Goal: Transaction & Acquisition: Book appointment/travel/reservation

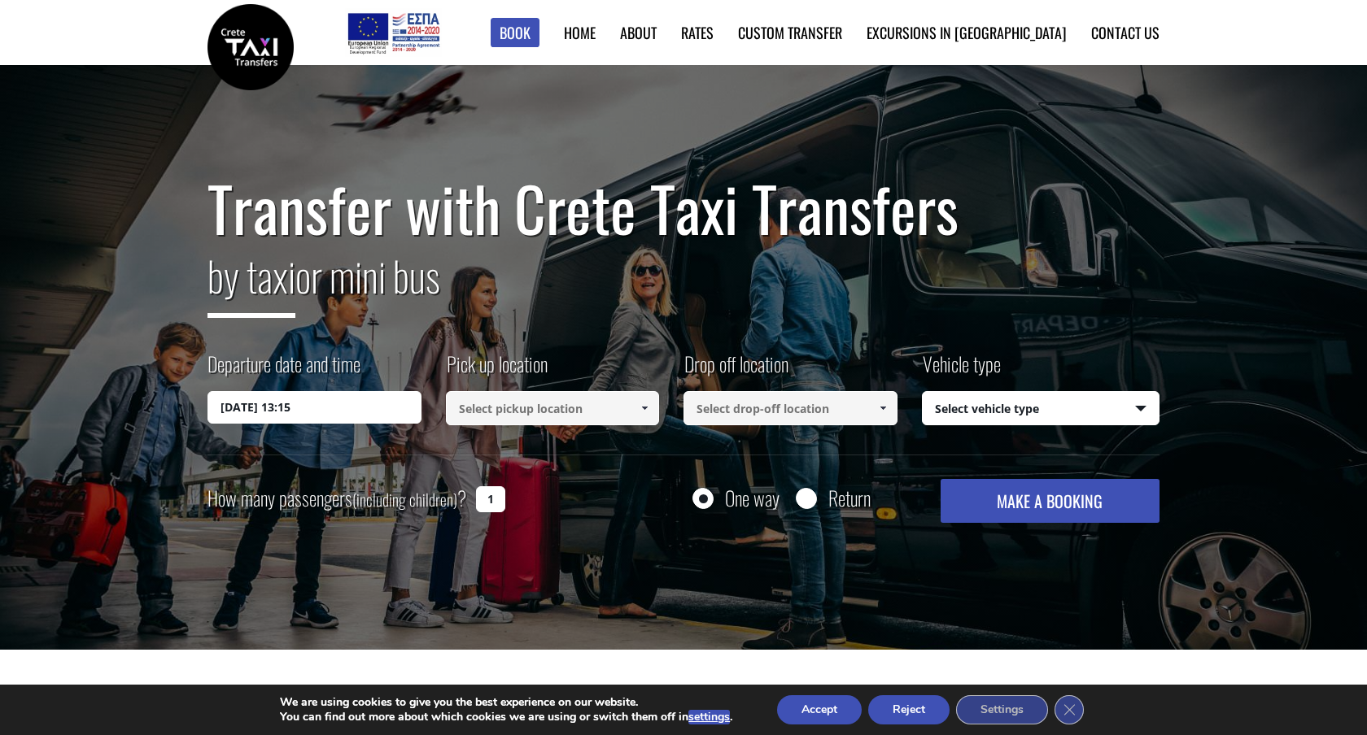
click at [478, 409] on input at bounding box center [553, 408] width 214 height 34
click at [364, 416] on input "[DATE] 13:15" at bounding box center [314, 407] width 214 height 33
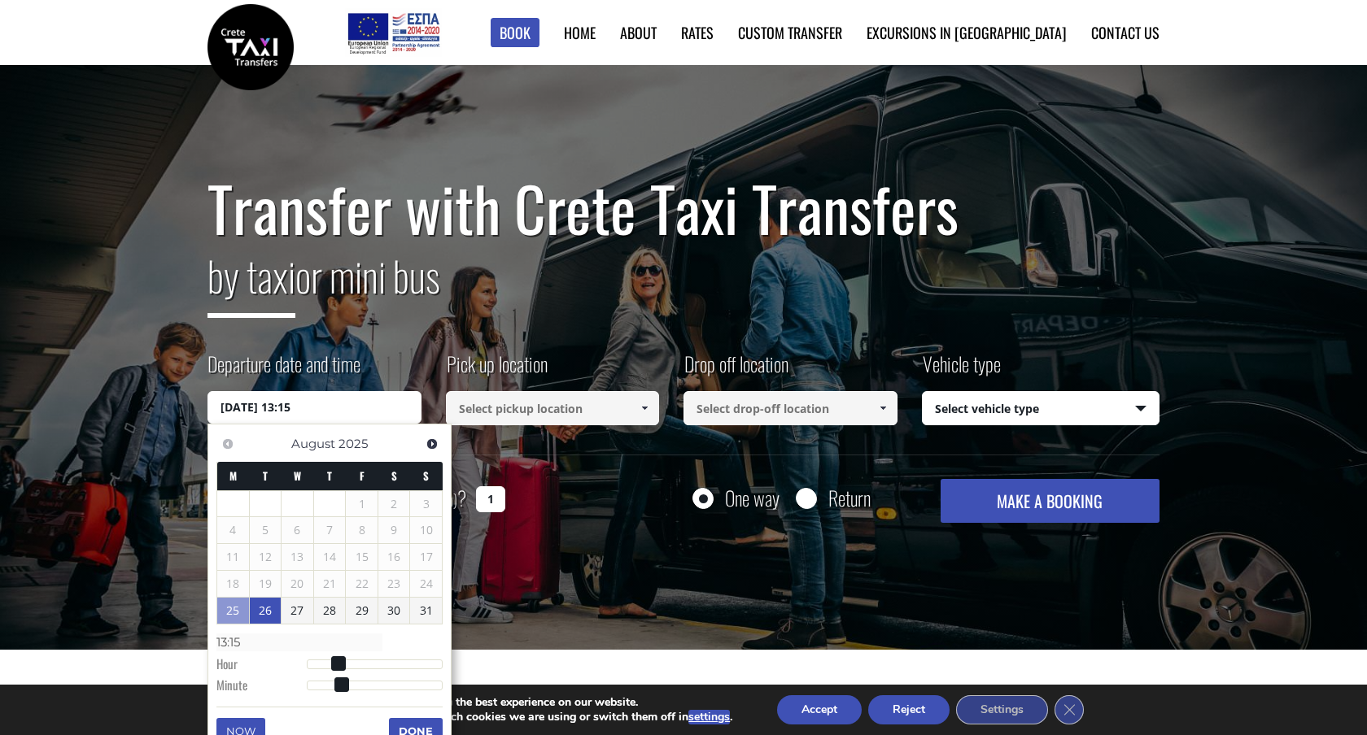
click at [268, 609] on link "26" at bounding box center [266, 611] width 32 height 26
type input "[DATE] 01:00"
type input "01:00"
type input "[DATE] 02:00"
type input "02:00"
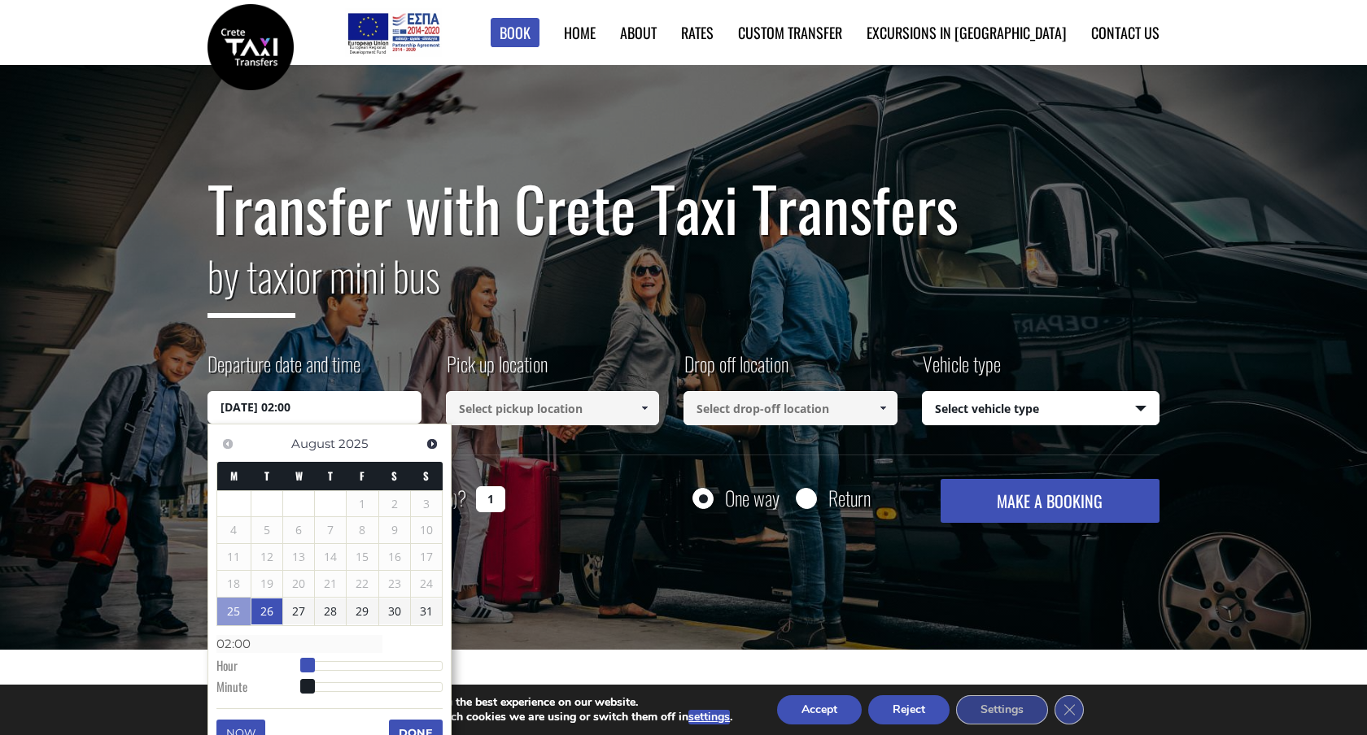
type input "[DATE] 05:00"
type input "05:00"
type input "[DATE] 07:00"
type input "07:00"
type input "[DATE] 09:00"
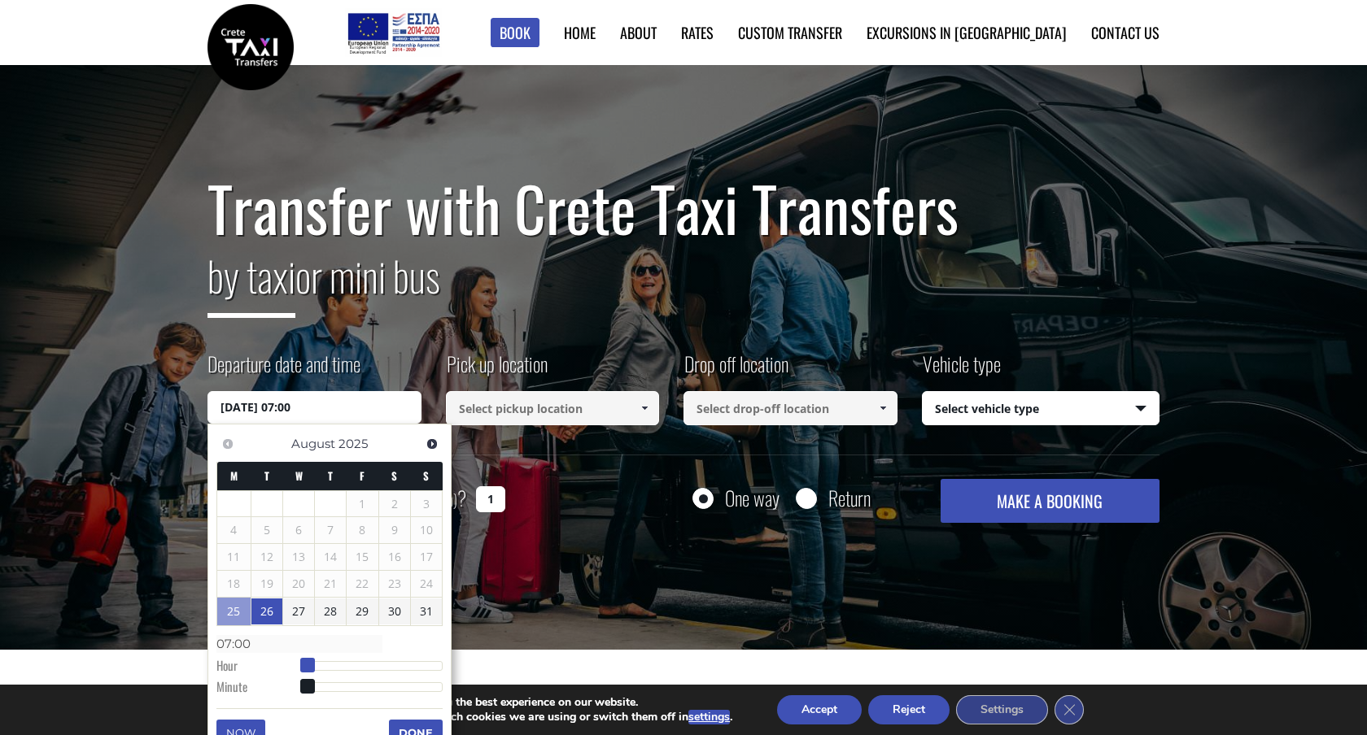
type input "09:00"
type input "[DATE] 11:00"
type input "11:00"
type input "[DATE] 12:00"
type input "12:00"
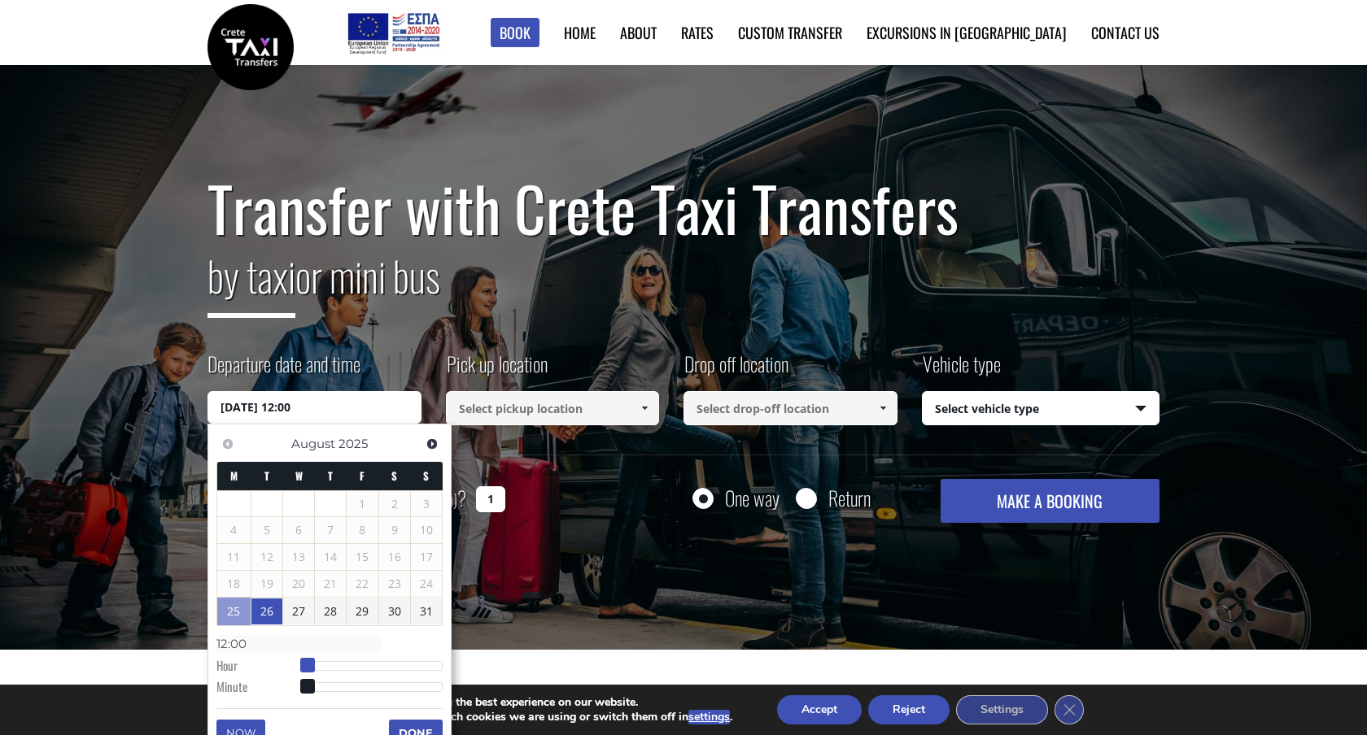
type input "[DATE] 13:00"
type input "13:00"
type input "[DATE] 14:00"
type input "14:00"
type input "[DATE] 15:00"
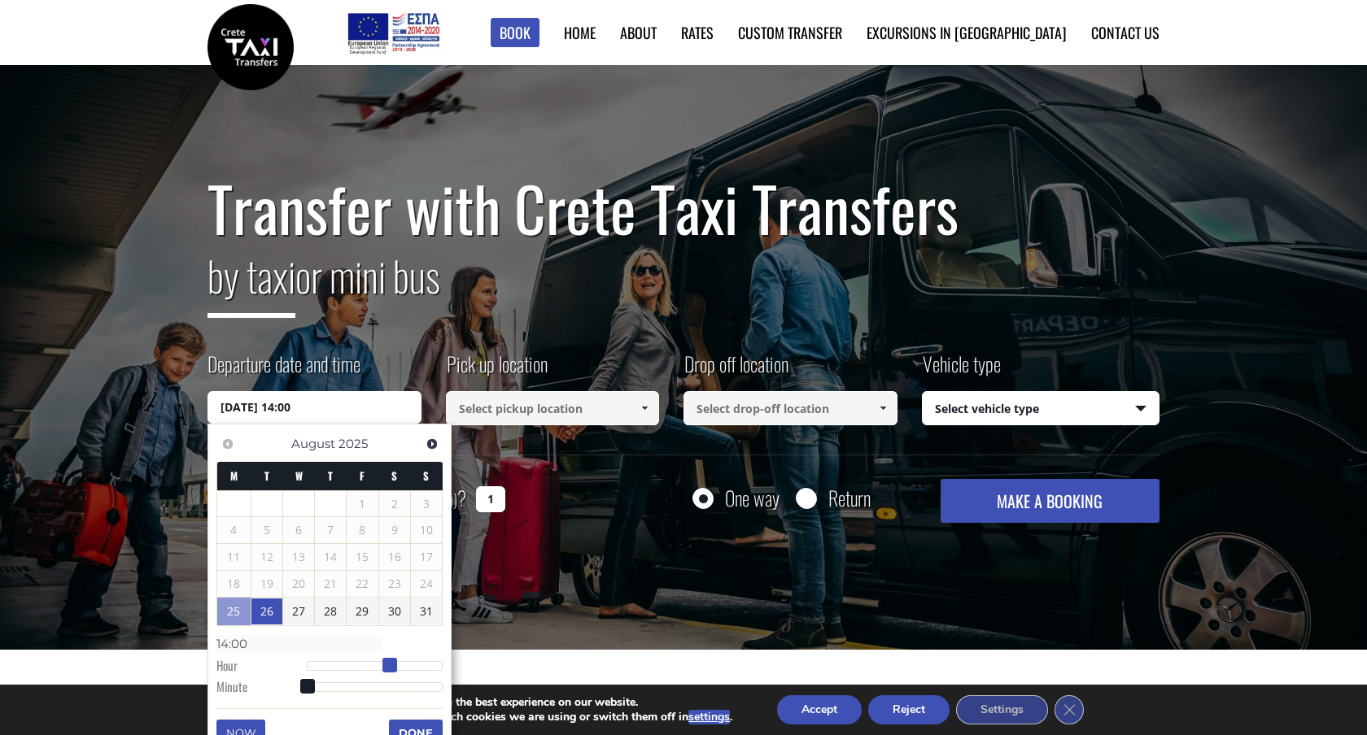
type input "15:00"
type input "[DATE] 16:00"
type input "16:00"
type input "[DATE] 17:00"
type input "17:00"
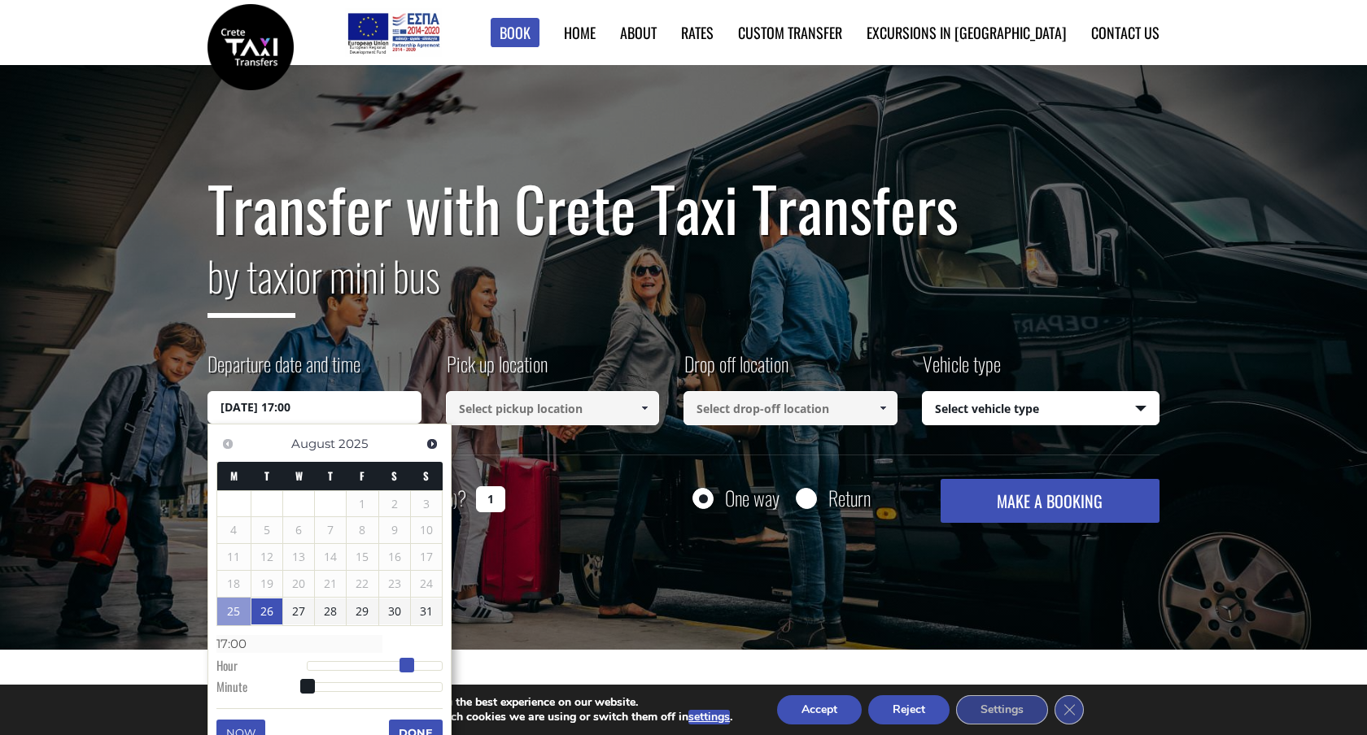
drag, startPoint x: 308, startPoint y: 661, endPoint x: 408, endPoint y: 661, distance: 100.1
click at [408, 661] on span at bounding box center [406, 665] width 15 height 15
type input "[DATE] 18:00"
type input "18:00"
type input "[DATE] 19:00"
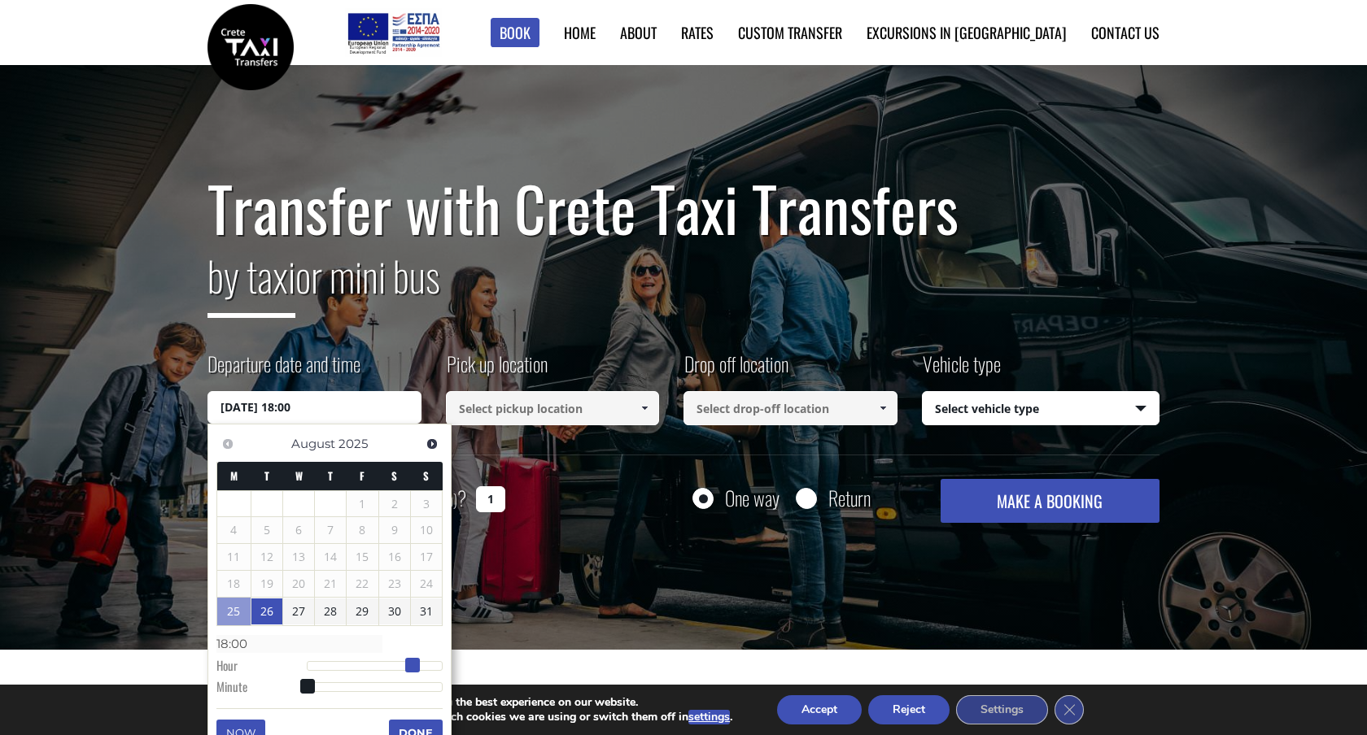
type input "19:00"
drag, startPoint x: 408, startPoint y: 662, endPoint x: 417, endPoint y: 663, distance: 9.0
click at [417, 663] on span at bounding box center [412, 665] width 15 height 15
type input "[DATE] 18:00"
type input "18:00"
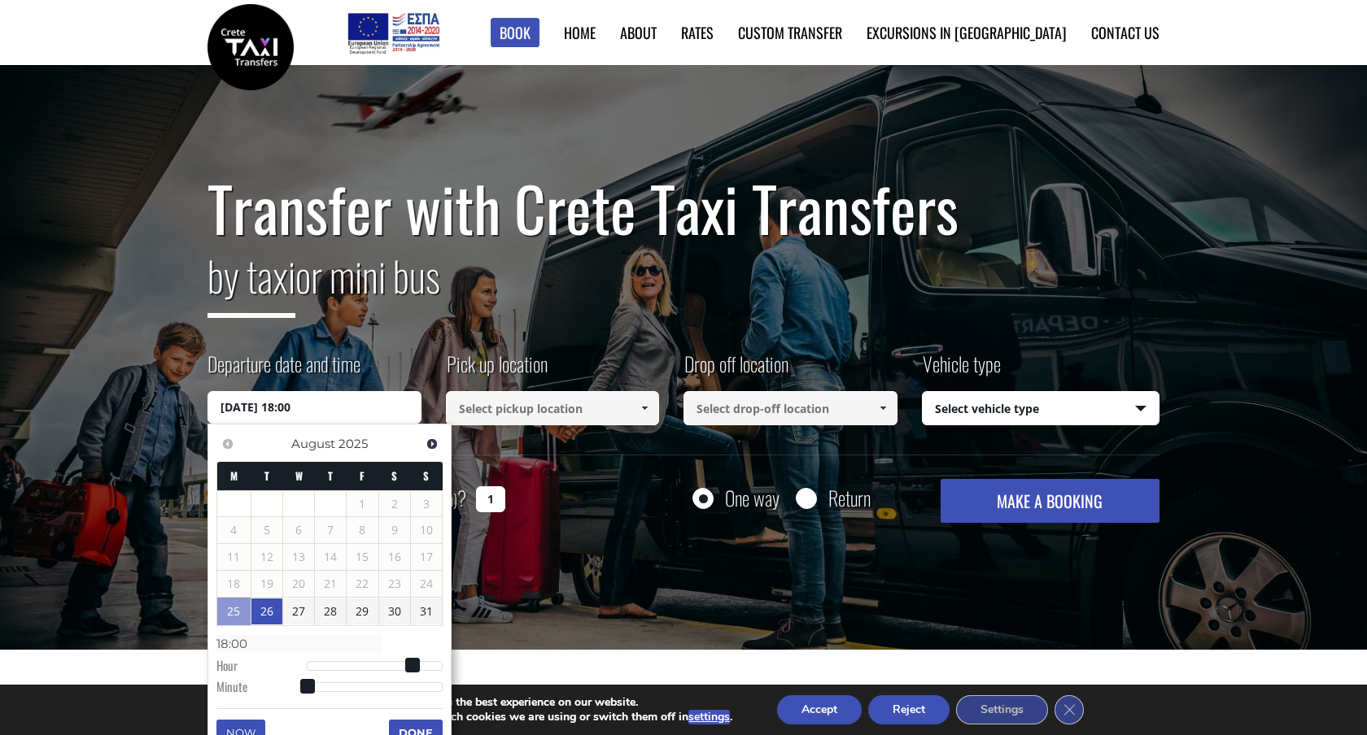
type input "[DATE] 18:01"
type input "18:01"
type input "[DATE] 18:03"
type input "18:03"
type input "[DATE] 18:07"
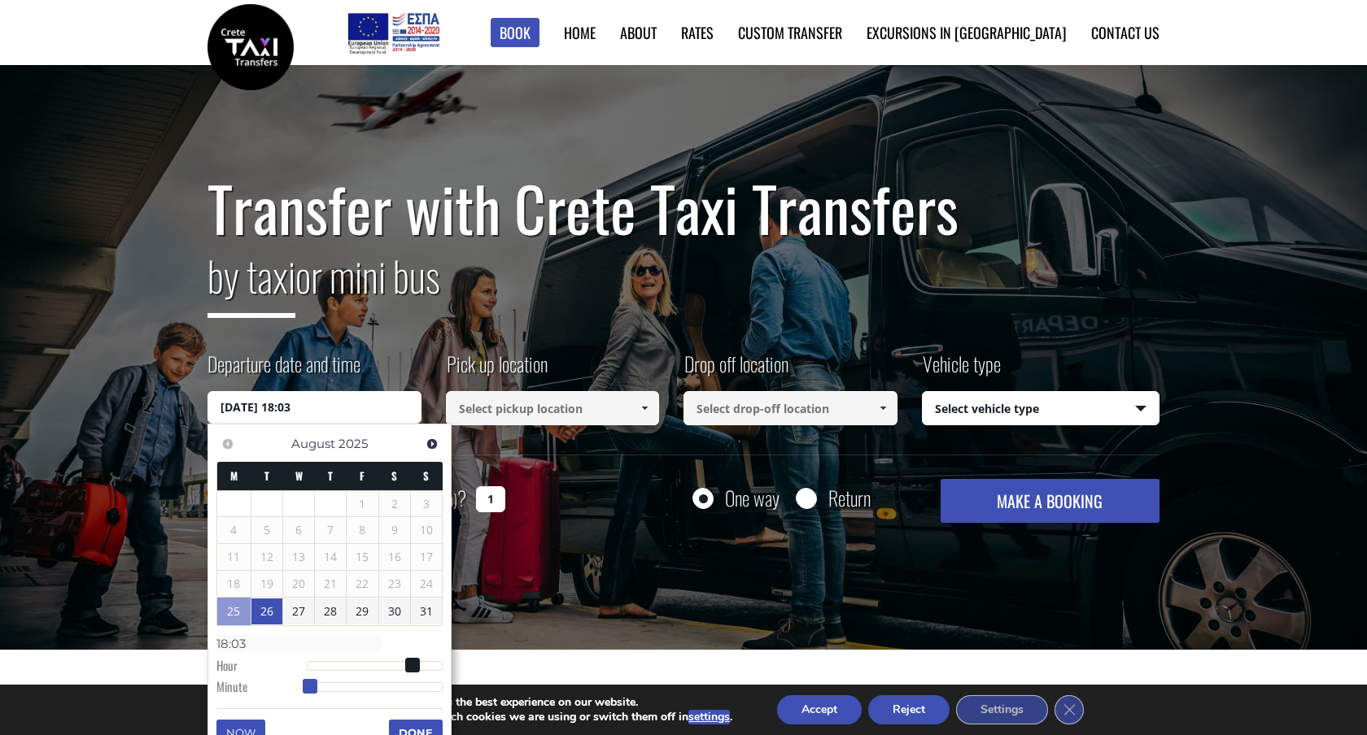
type input "18:07"
type input "[DATE] 18:15"
type input "18:15"
type input "[DATE] 18:31"
type input "18:31"
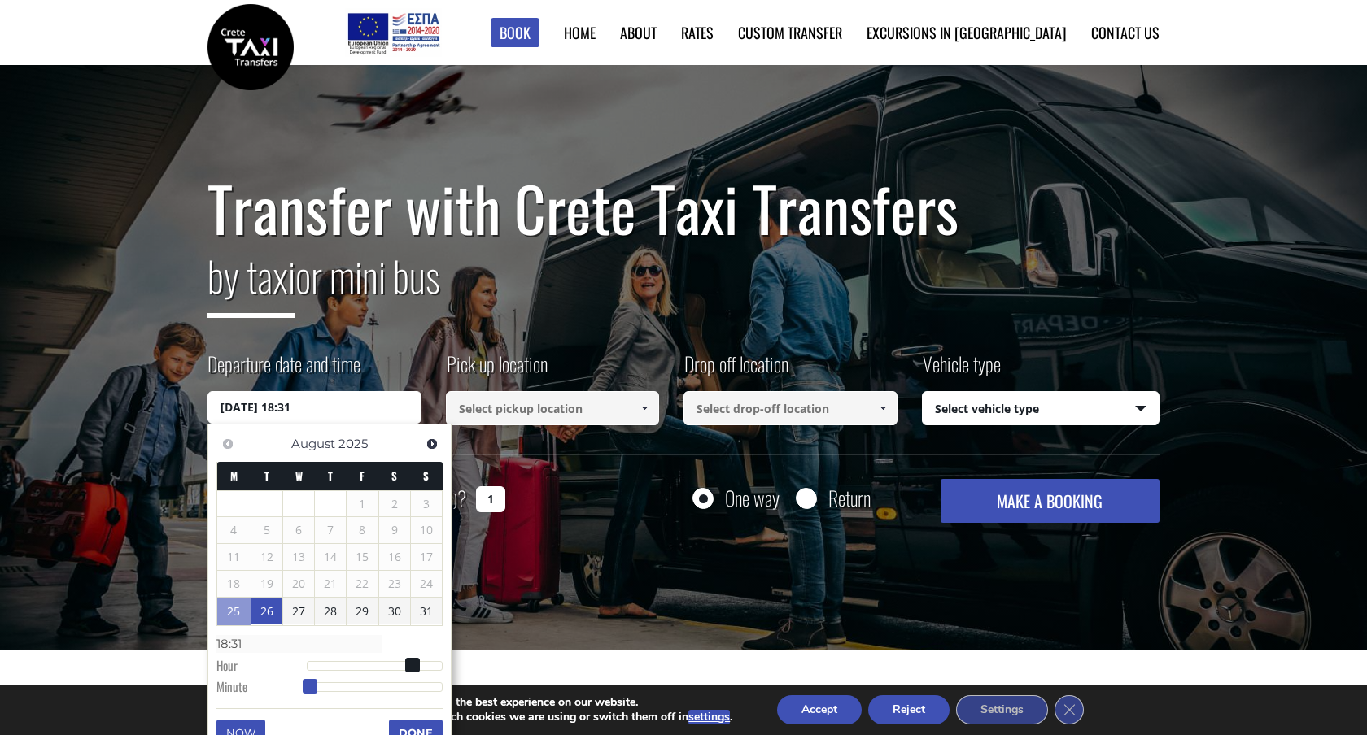
type input "[DATE] 18:37"
type input "18:37"
type input "[DATE] 18:41"
type input "18:41"
type input "[DATE] 18:44"
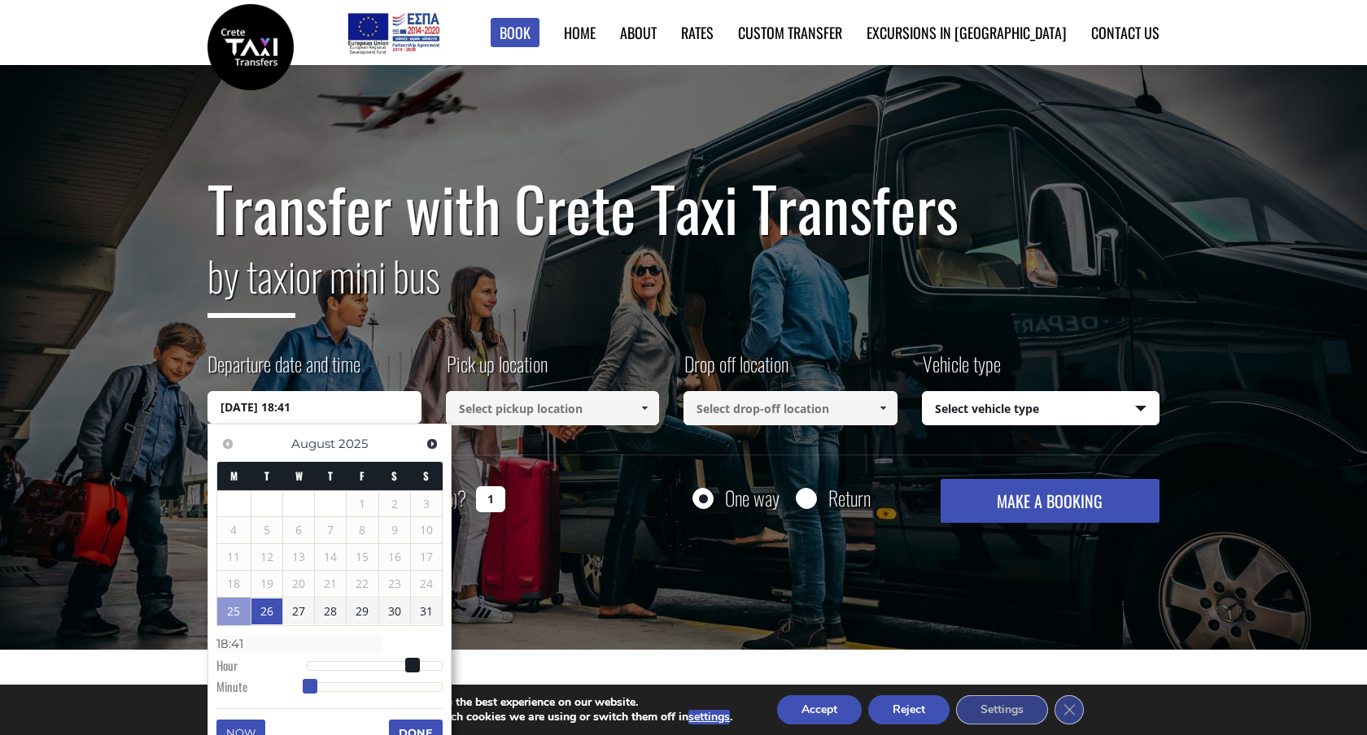
type input "18:44"
type input "[DATE] 18:45"
type input "18:45"
type input "[DATE] 18:46"
type input "18:46"
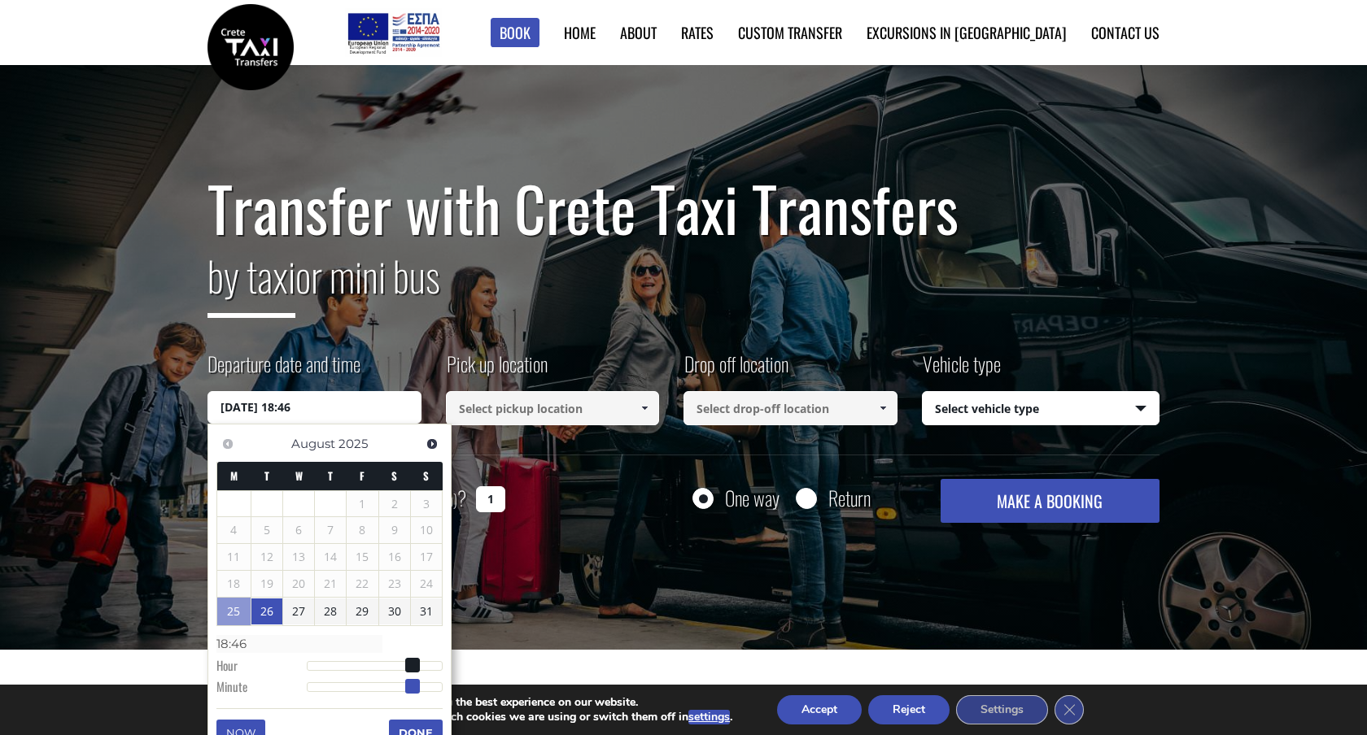
type input "[DATE] 18:47"
type input "18:47"
type input "[DATE] 18:48"
type input "18:48"
type input "[DATE] 18:49"
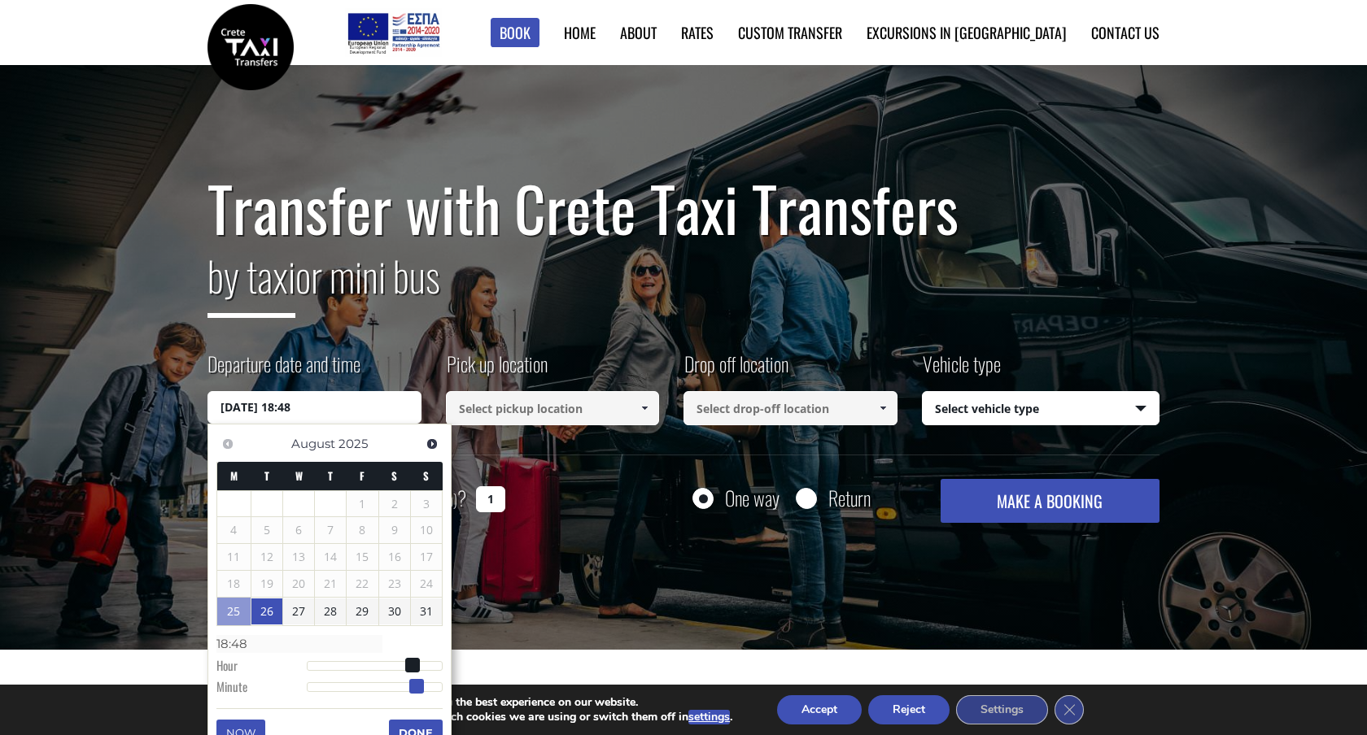
type input "18:49"
type input "[DATE] 18:50"
type input "18:50"
type input "[DATE] 18:49"
type input "18:49"
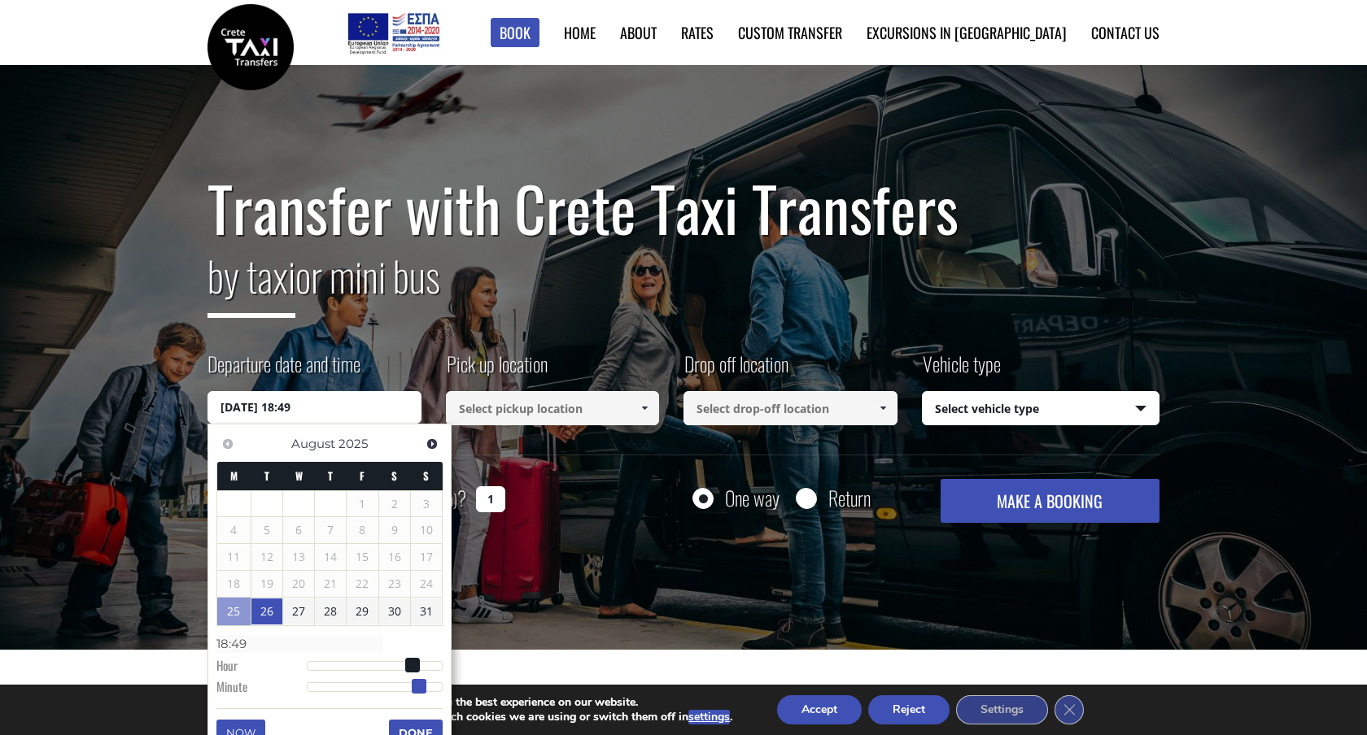
type input "[DATE] 18:48"
type input "18:48"
type input "[DATE] 18:47"
type input "18:47"
type input "[DATE] 18:46"
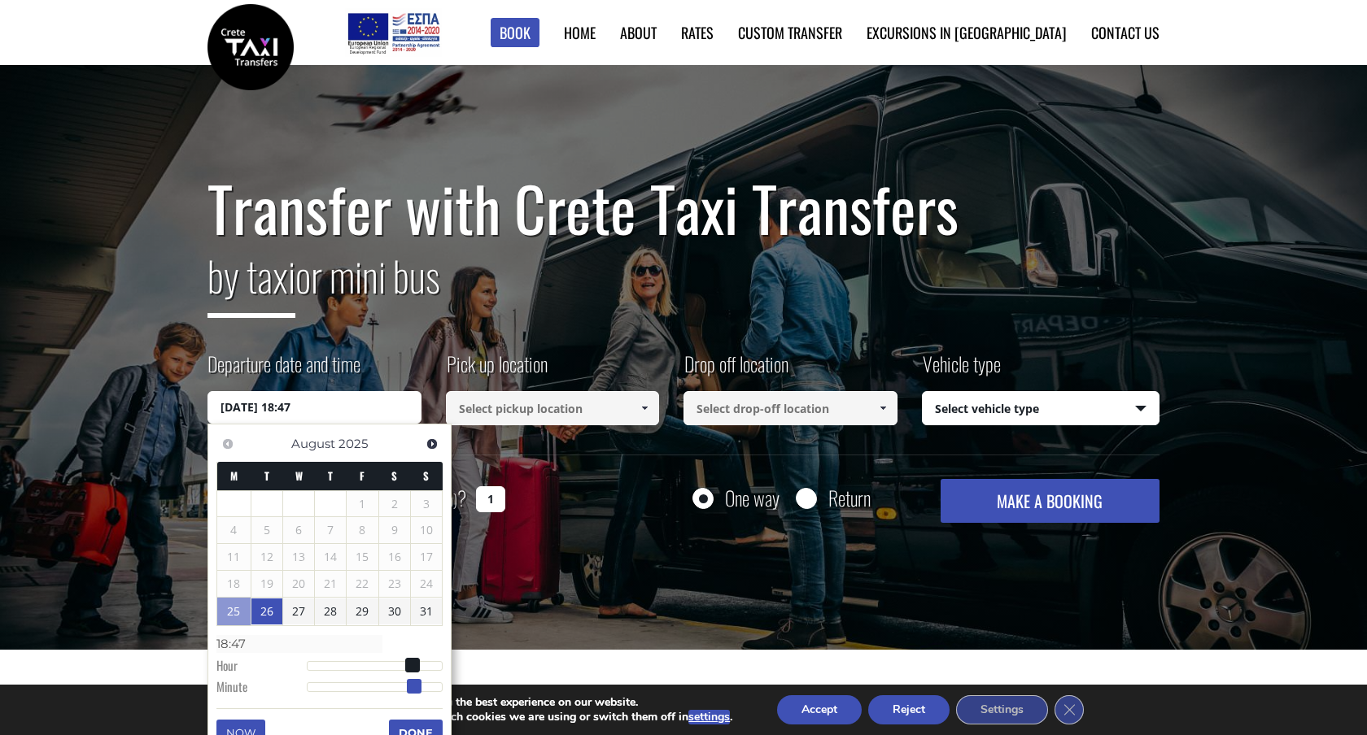
type input "18:46"
type input "[DATE] 18:45"
type input "18:45"
type input "[DATE] 18:43"
type input "18:43"
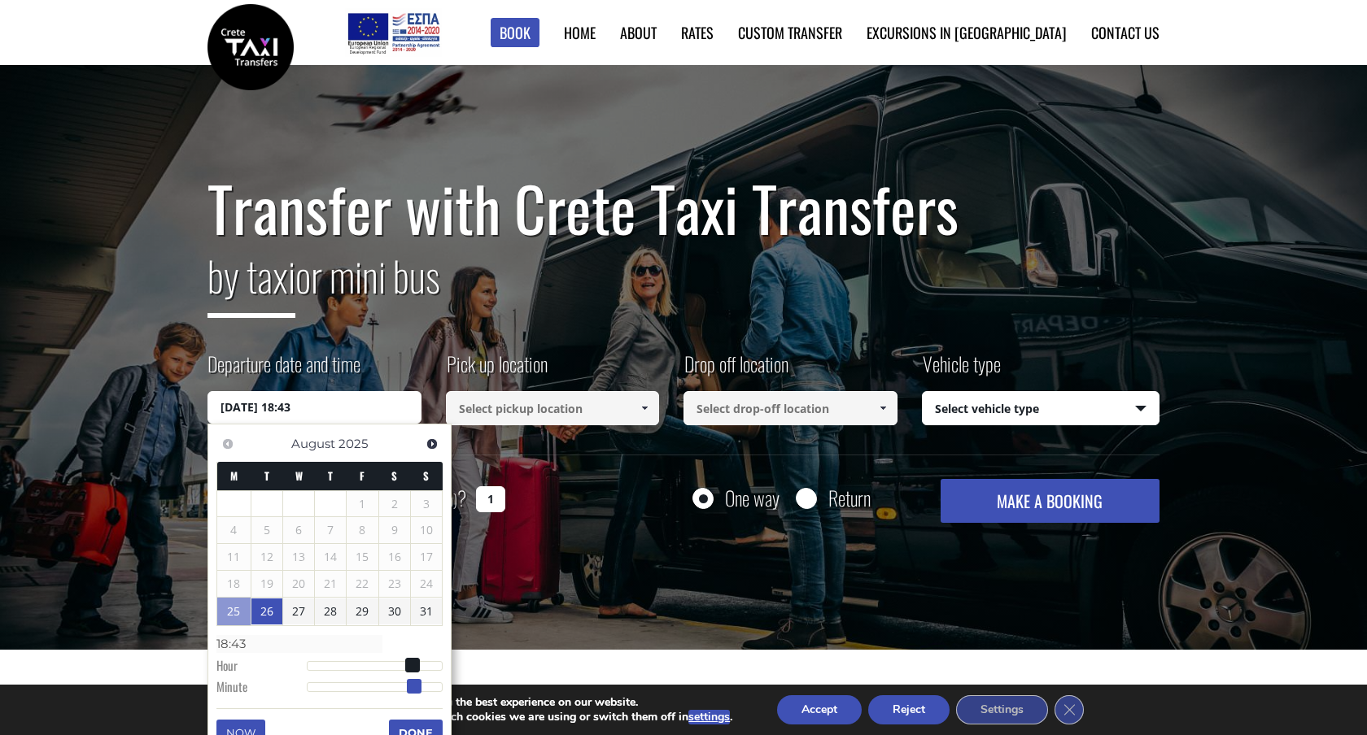
type input "[DATE] 18:42"
type input "18:42"
type input "[DATE] 18:41"
type input "18:41"
type input "[DATE] 18:40"
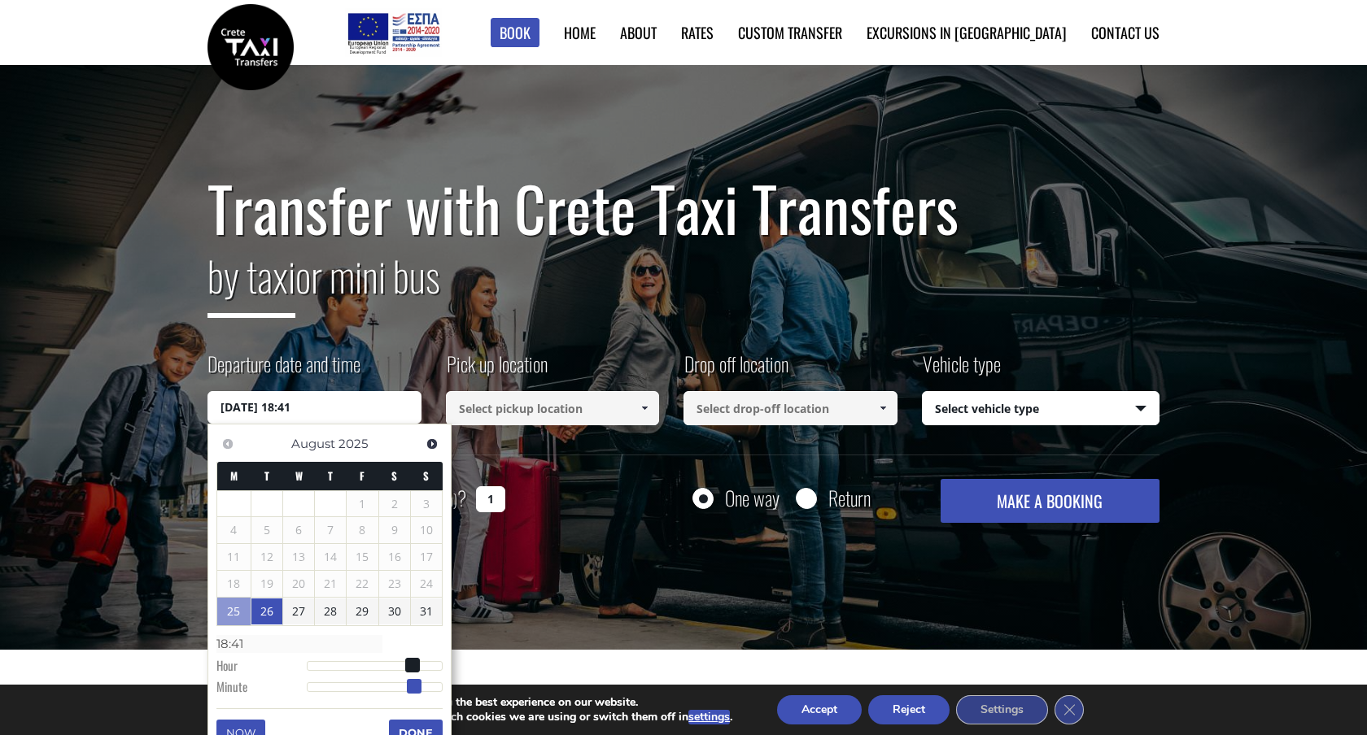
type input "18:40"
type input "[DATE] 18:39"
type input "18:39"
type input "[DATE] 18:37"
type input "18:37"
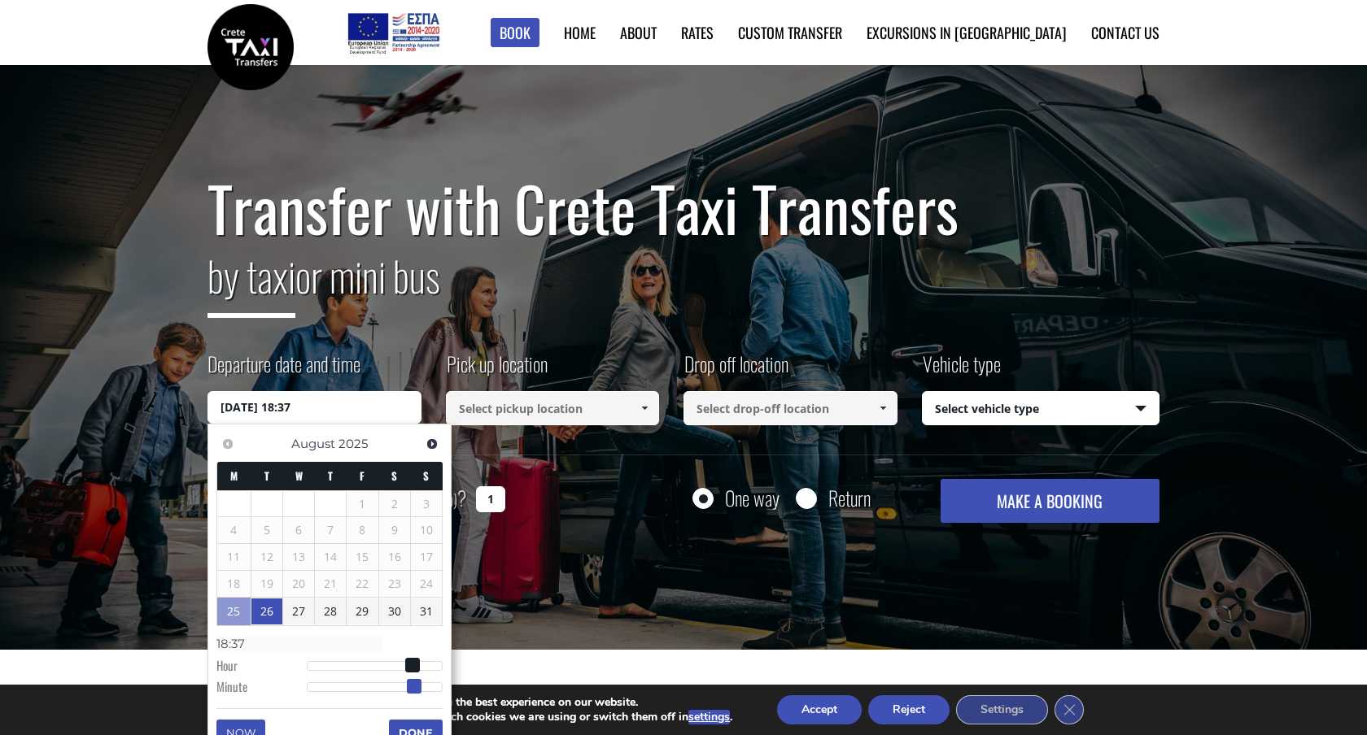
type input "[DATE] 18:36"
type input "18:36"
type input "[DATE] 18:35"
type input "18:35"
type input "[DATE] 18:34"
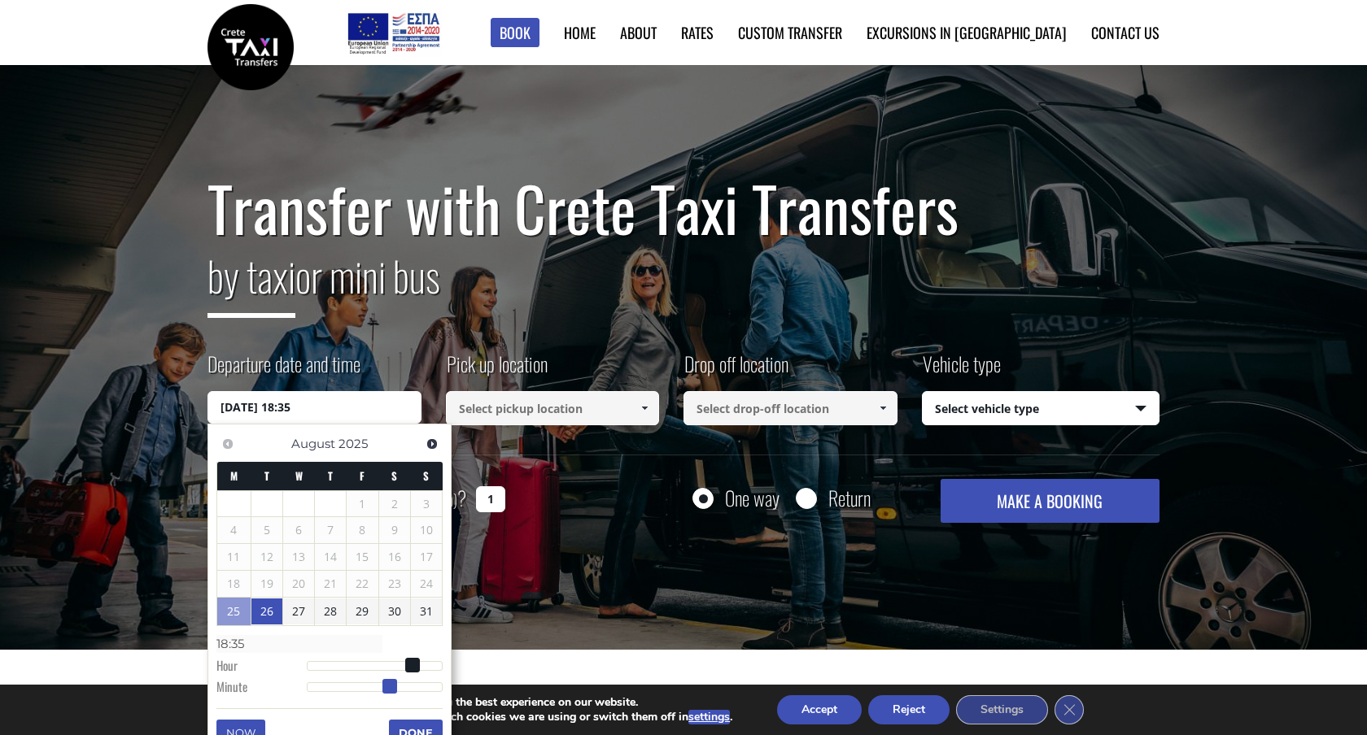
type input "18:34"
type input "[DATE] 18:33"
type input "18:33"
type input "[DATE] 18:32"
type input "18:32"
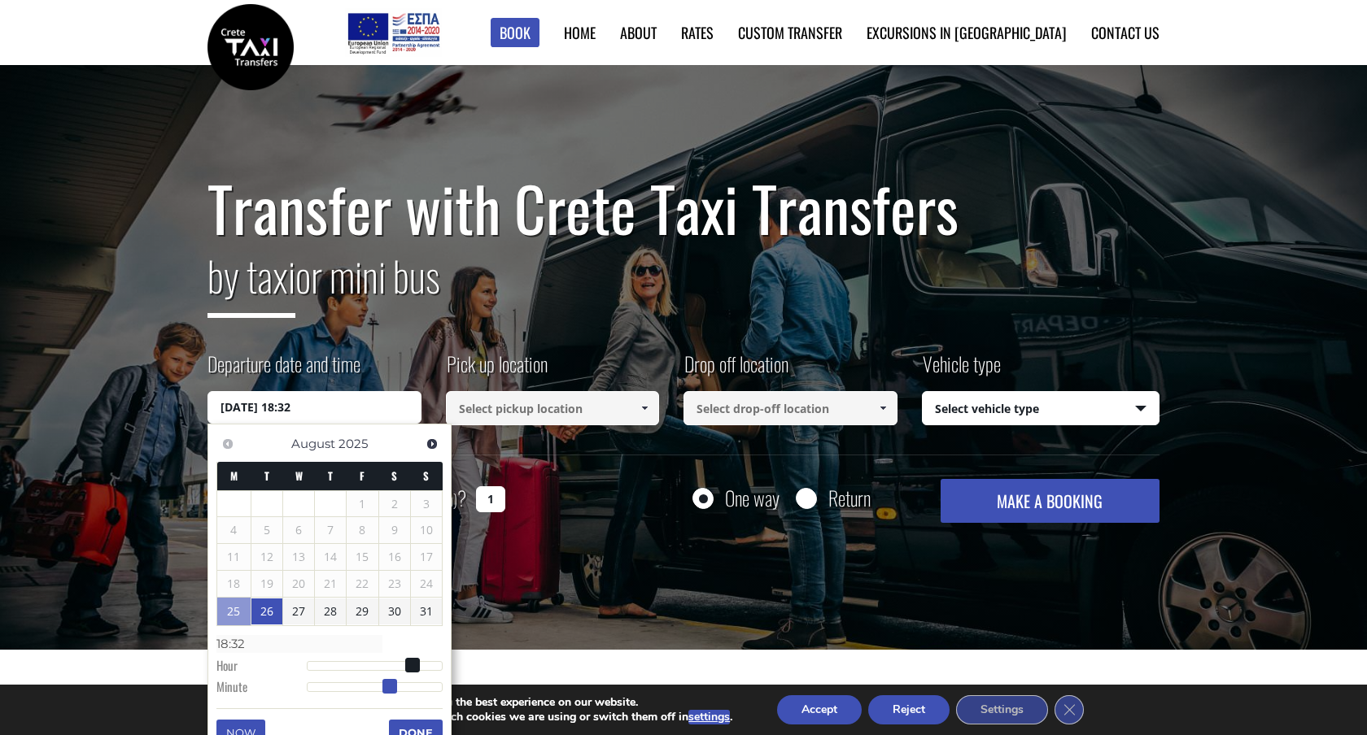
type input "[DATE] 18:31"
type input "18:31"
type input "[DATE] 18:30"
type input "18:30"
type input "[DATE] 18:29"
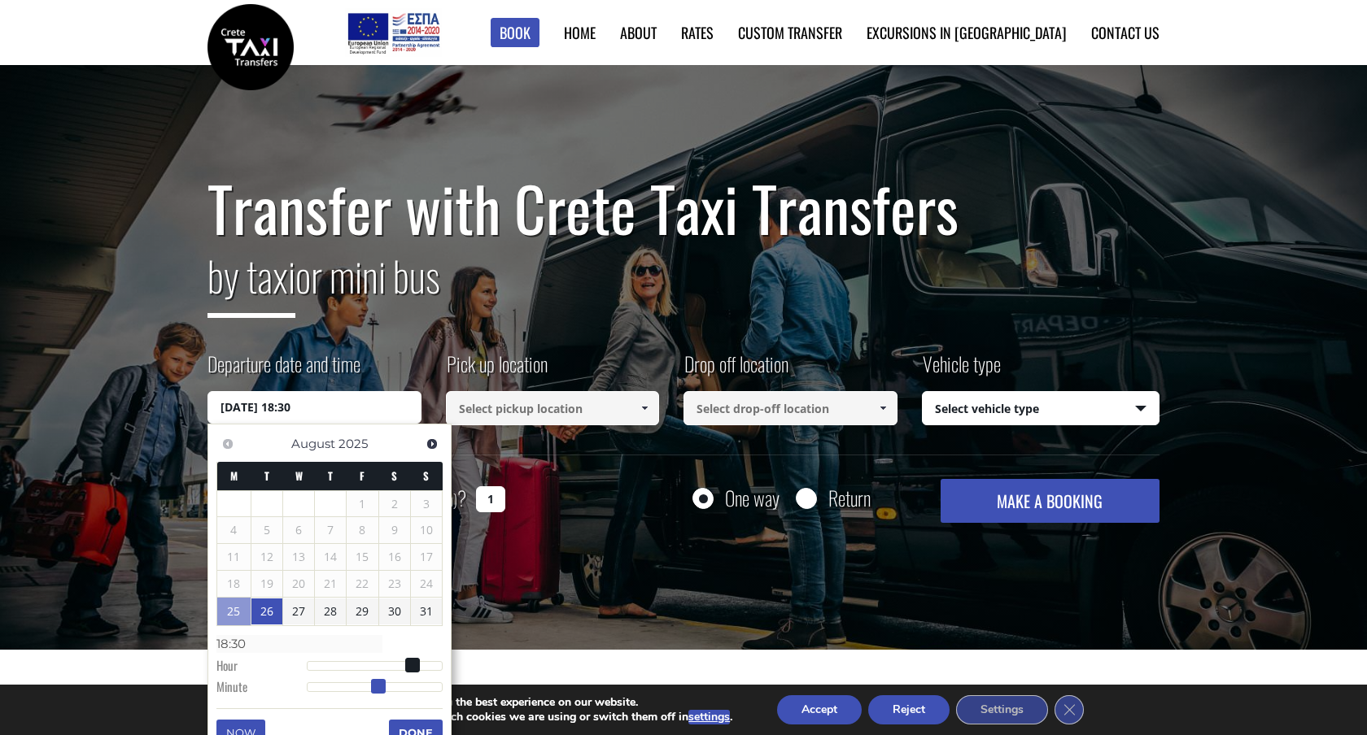
type input "18:29"
type input "[DATE] 18:30"
type input "18:30"
drag, startPoint x: 308, startPoint y: 691, endPoint x: 377, endPoint y: 688, distance: 68.4
click at [377, 688] on span at bounding box center [376, 686] width 15 height 15
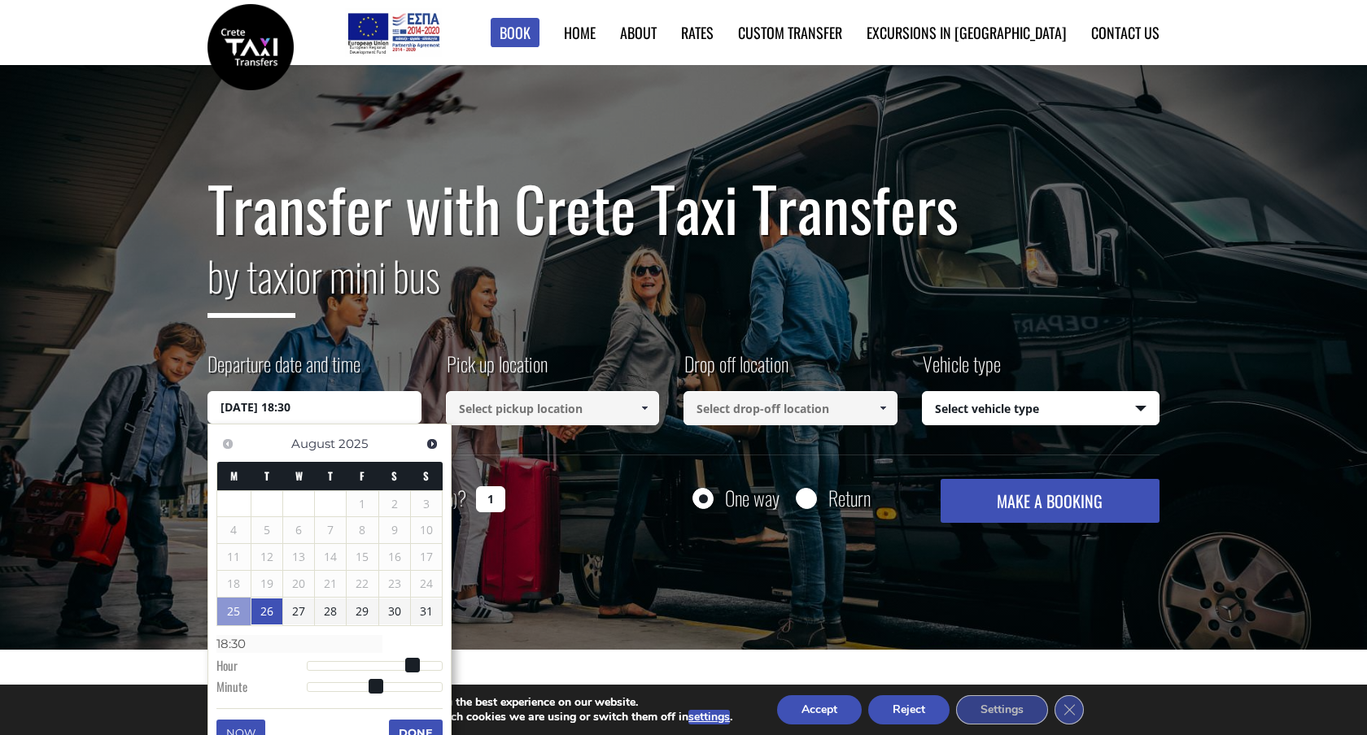
click at [377, 688] on span at bounding box center [376, 686] width 15 height 15
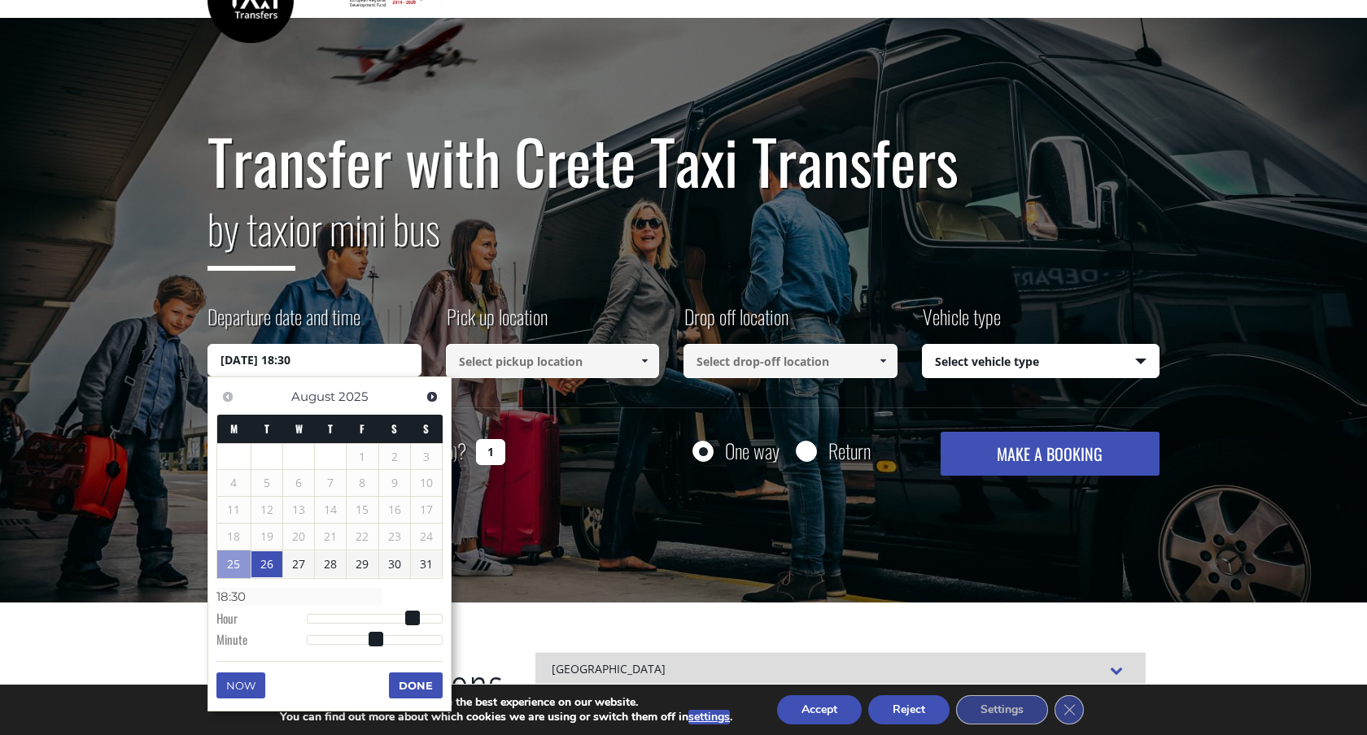
click at [420, 690] on button "Done" at bounding box center [416, 686] width 54 height 26
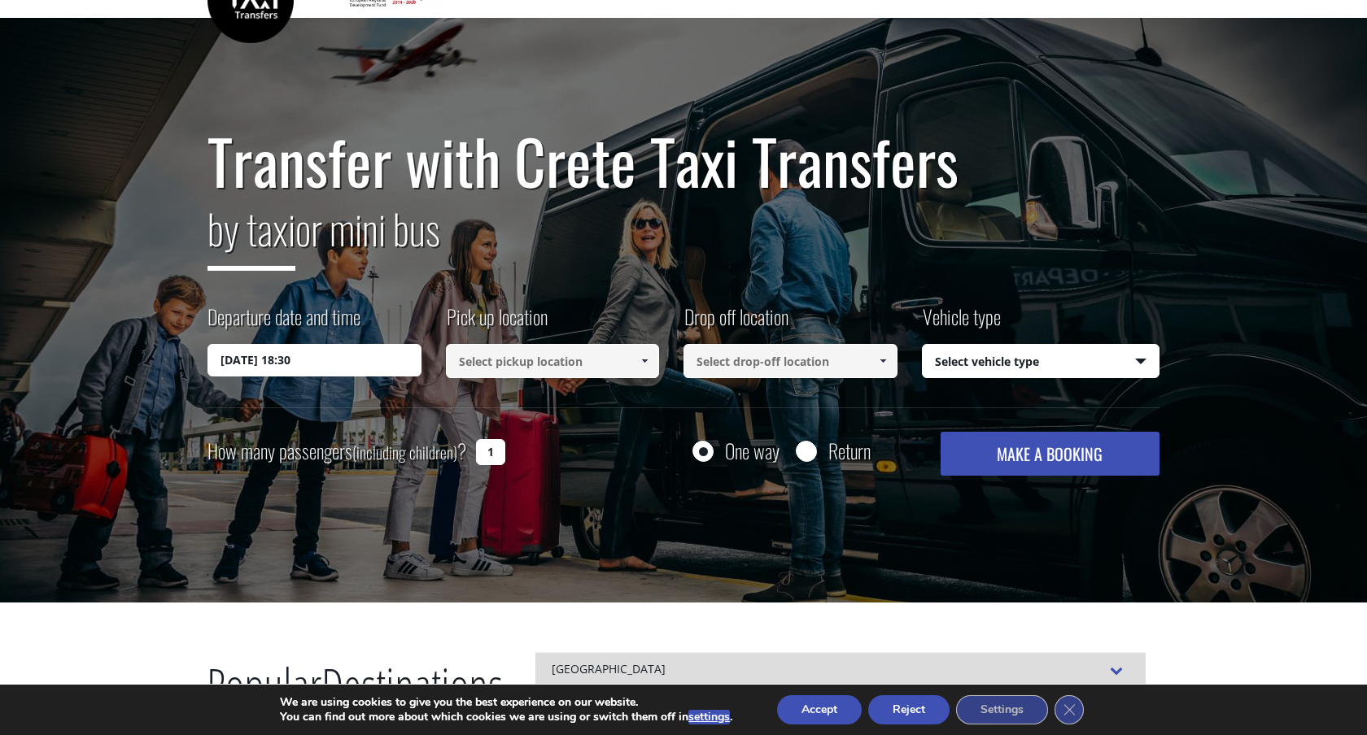
click at [593, 358] on input at bounding box center [553, 361] width 214 height 34
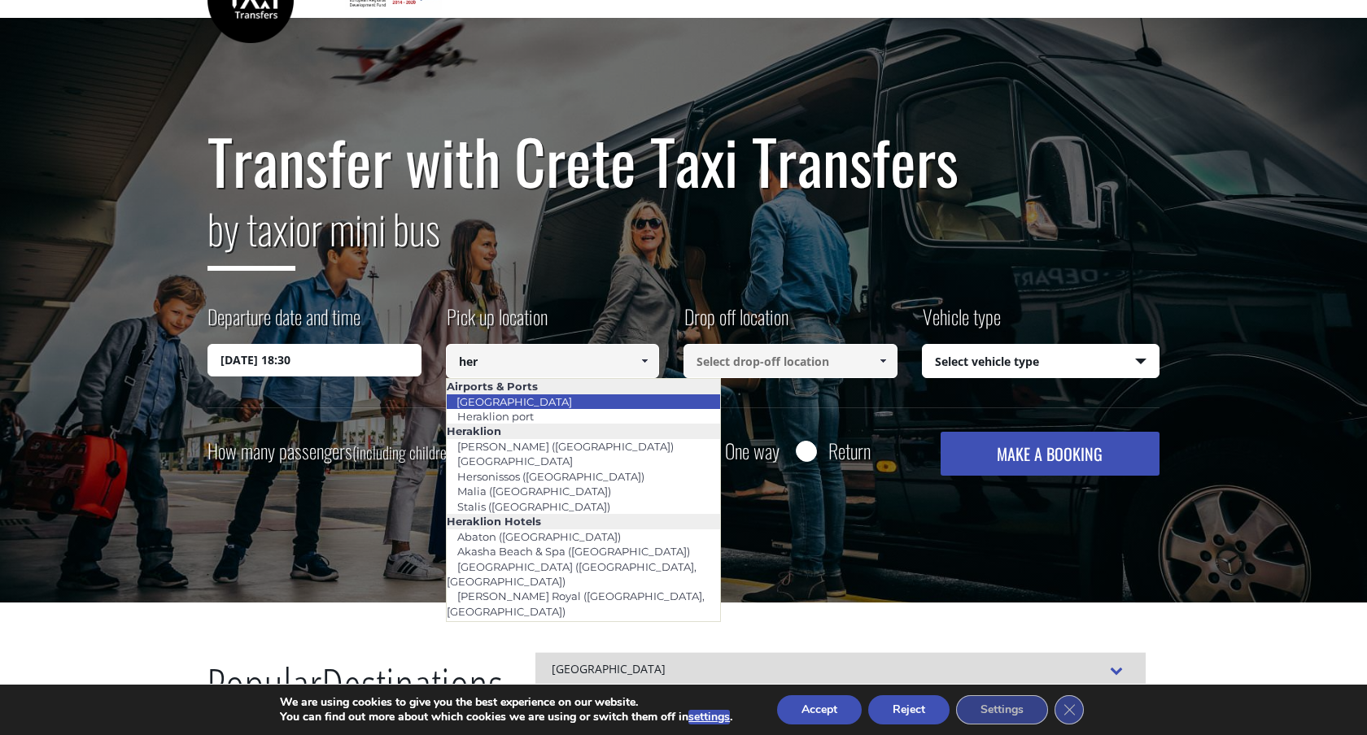
click at [563, 400] on li "[GEOGRAPHIC_DATA]" at bounding box center [584, 402] width 274 height 15
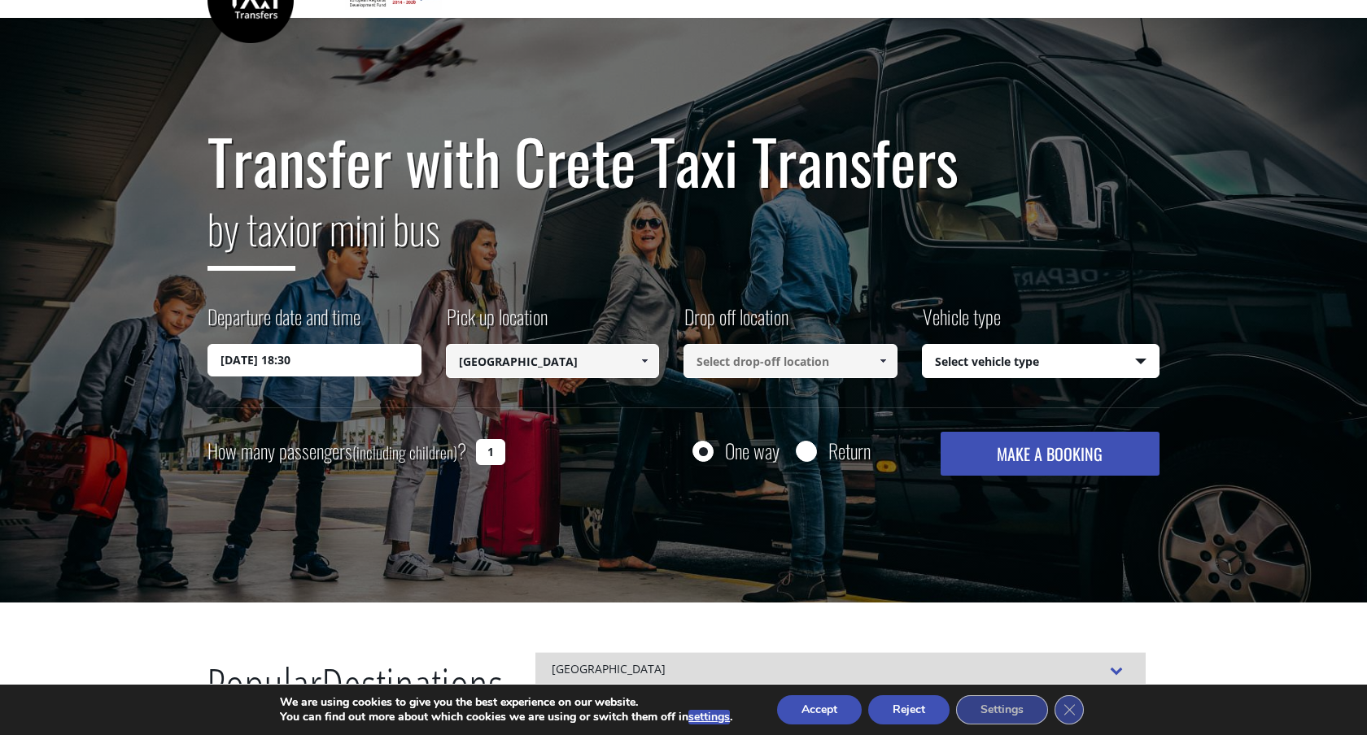
type input "[GEOGRAPHIC_DATA]"
click at [756, 360] on input at bounding box center [790, 361] width 214 height 34
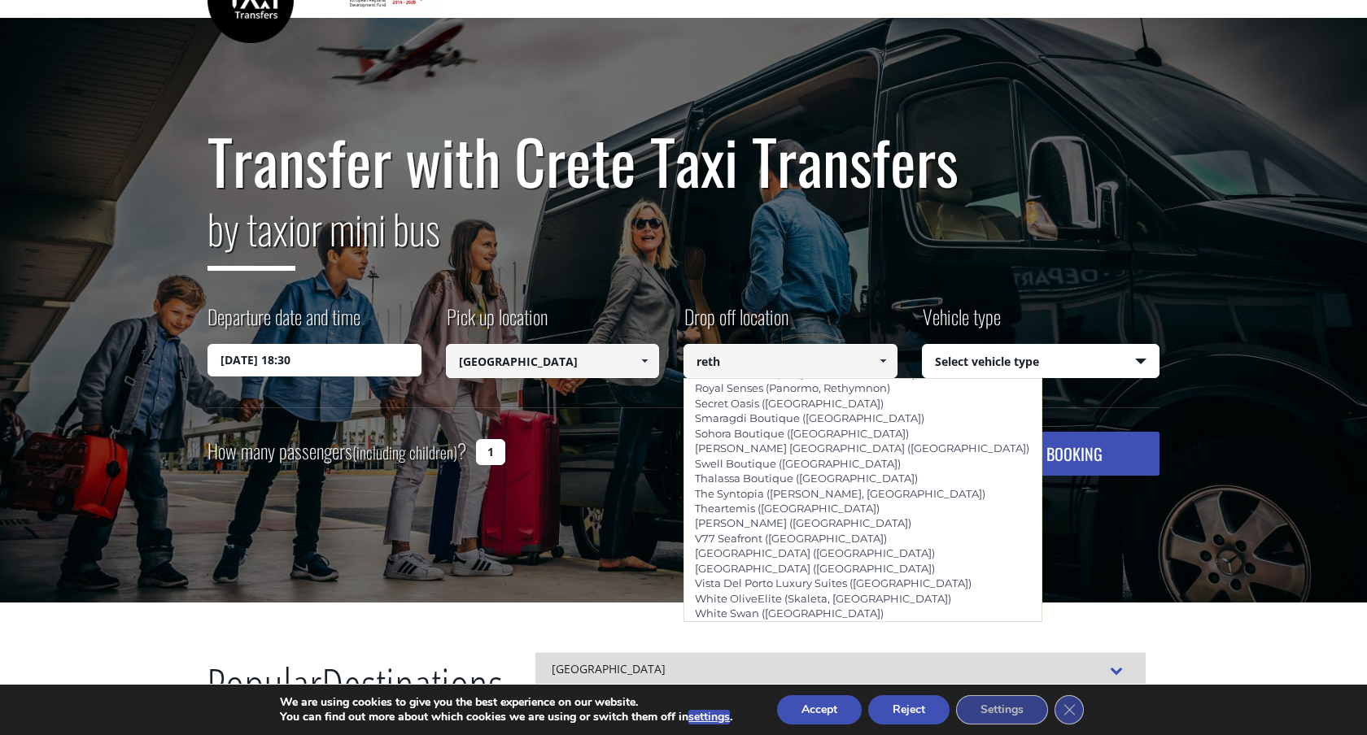
scroll to position [1289, 0]
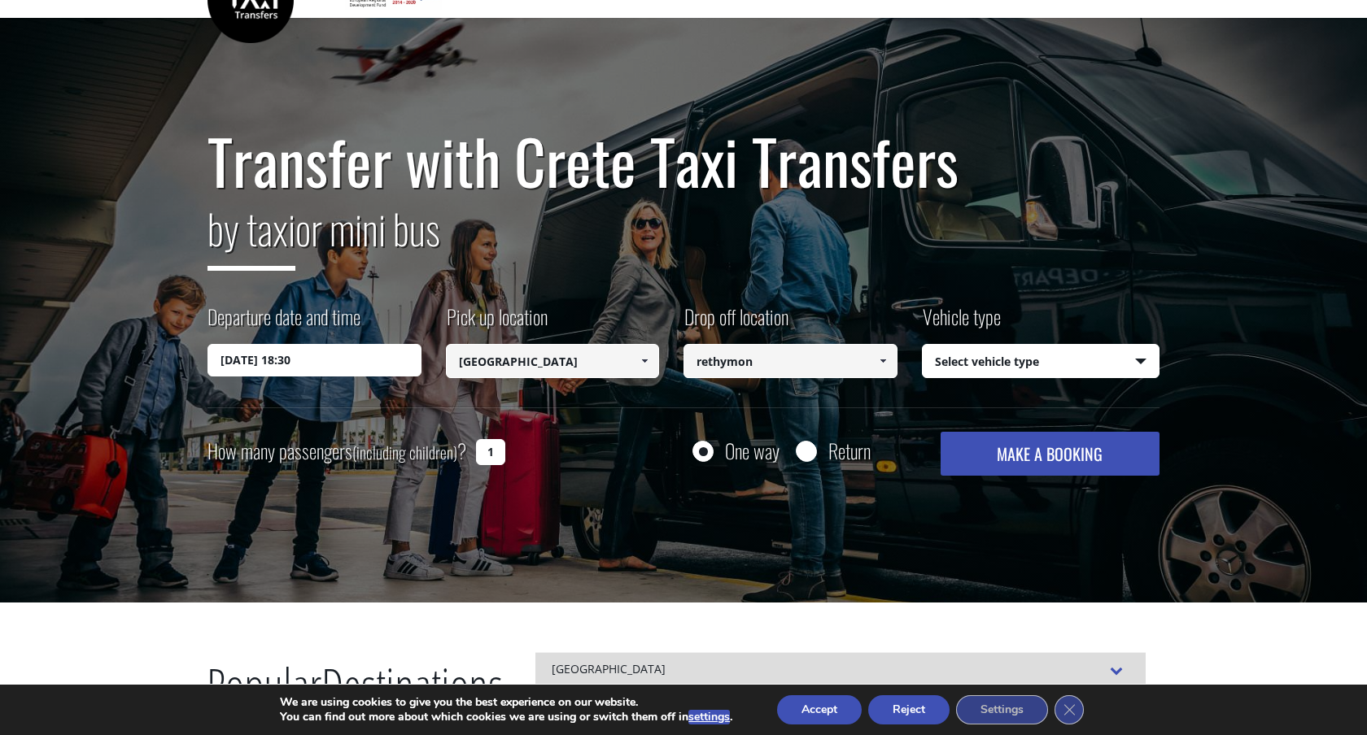
type input "rethymon"
click at [997, 370] on select "Select vehicle type Taxi (4 passengers) Mercedes E Class Mini Van (7 passengers…" at bounding box center [1041, 362] width 237 height 34
select select "540"
click at [923, 345] on select "Select vehicle type Taxi (4 passengers) Mercedes E Class Mini Van (7 passengers…" at bounding box center [1041, 362] width 237 height 34
click at [500, 452] on input "1" at bounding box center [490, 452] width 29 height 26
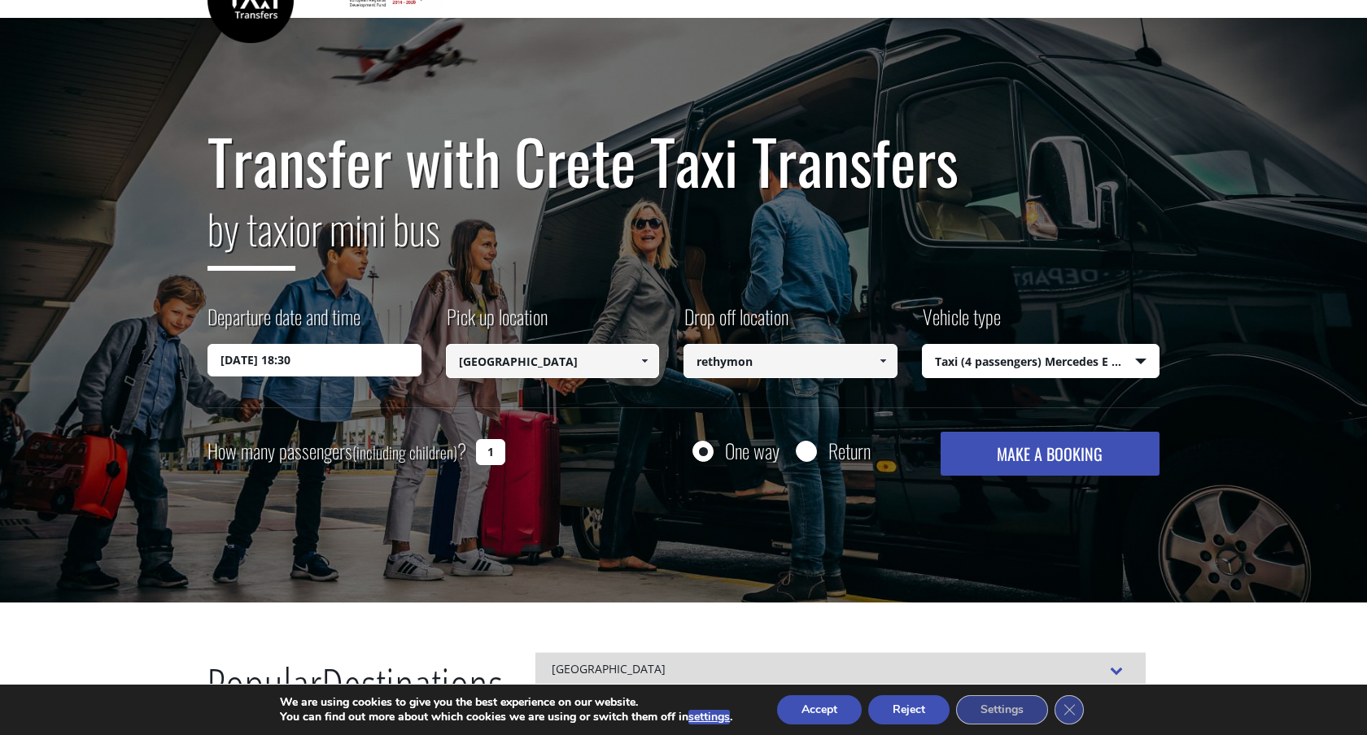
click at [500, 452] on input "1" at bounding box center [490, 452] width 29 height 26
type input "3"
click at [707, 555] on div "Transfer with Crete Taxi Transfers by taxi or mini bus Departure date and time …" at bounding box center [683, 311] width 1367 height 586
click at [1015, 443] on button "MAKE A BOOKING" at bounding box center [1049, 454] width 219 height 44
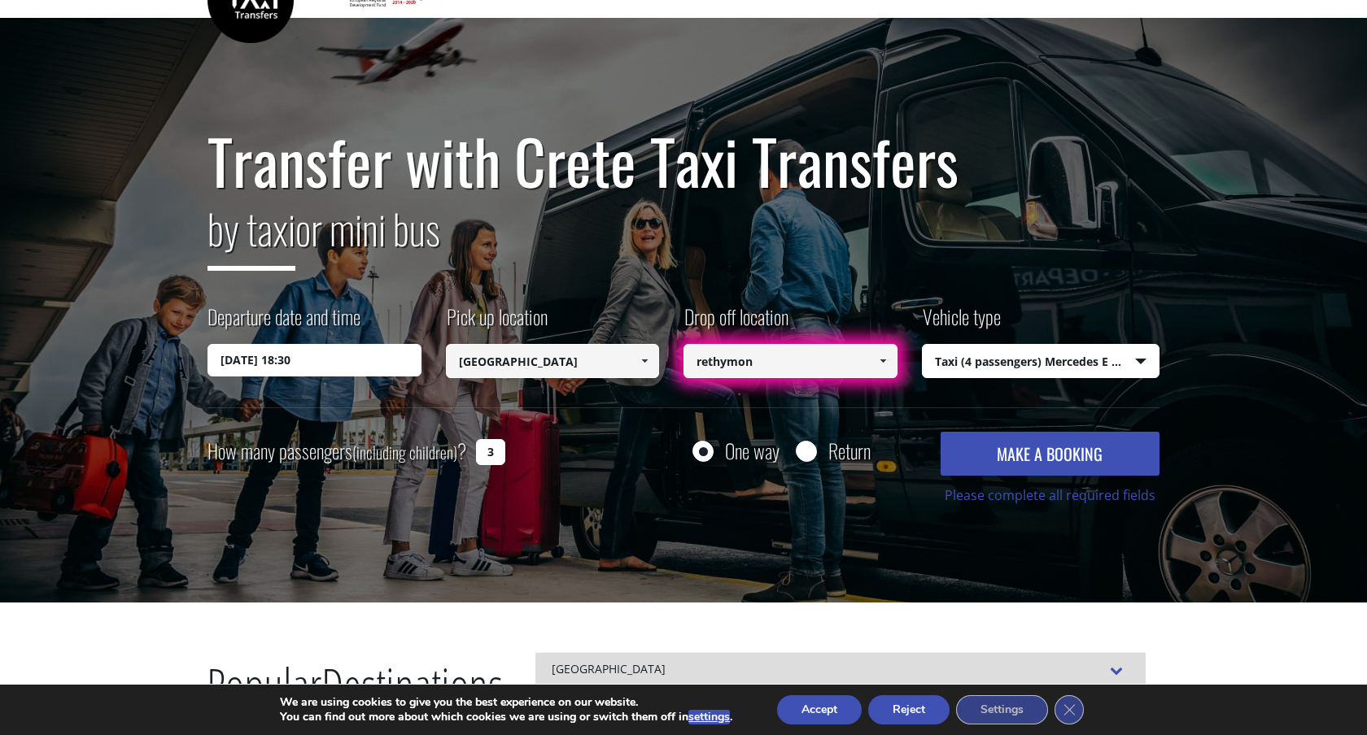
click at [770, 353] on input "rethymon" at bounding box center [790, 361] width 214 height 34
click at [884, 367] on span at bounding box center [882, 361] width 13 height 13
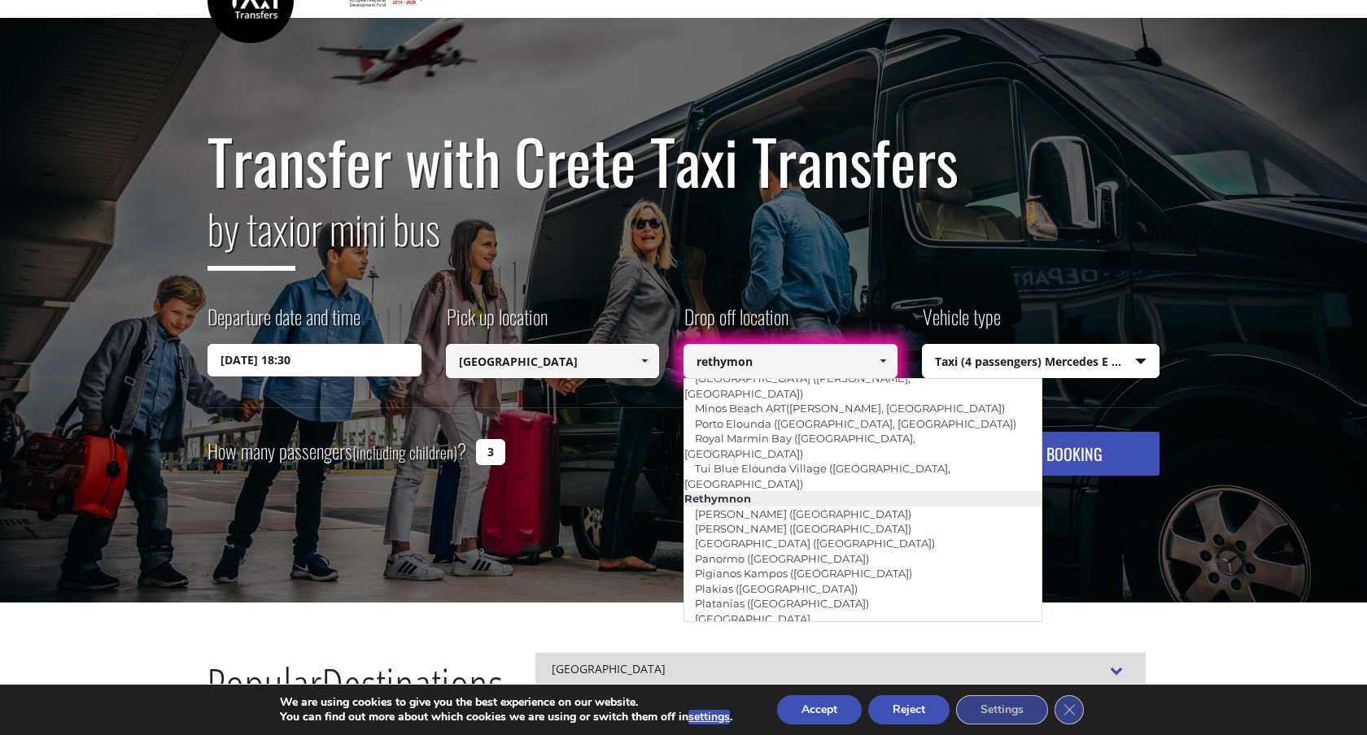
scroll to position [2614, 0]
type input "Casa Moazzo ([GEOGRAPHIC_DATA])"
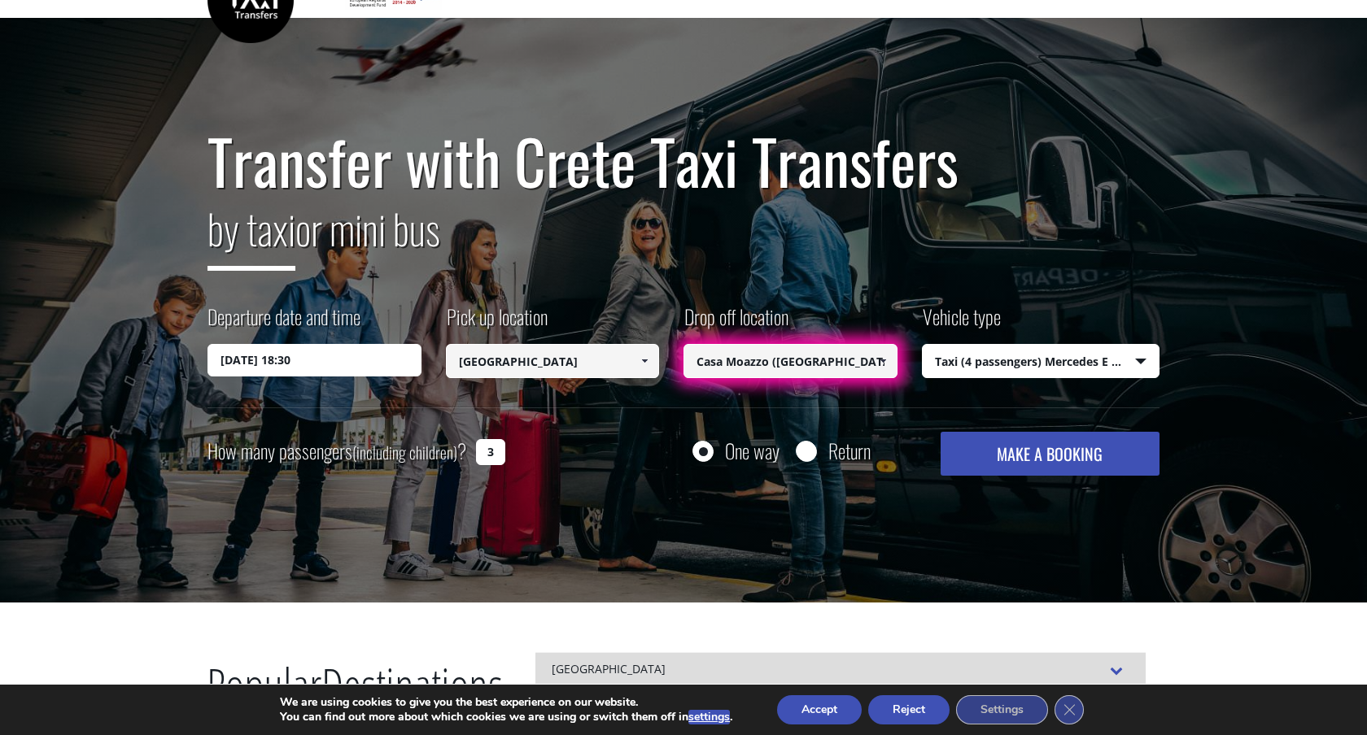
click at [967, 458] on button "MAKE A BOOKING" at bounding box center [1049, 454] width 219 height 44
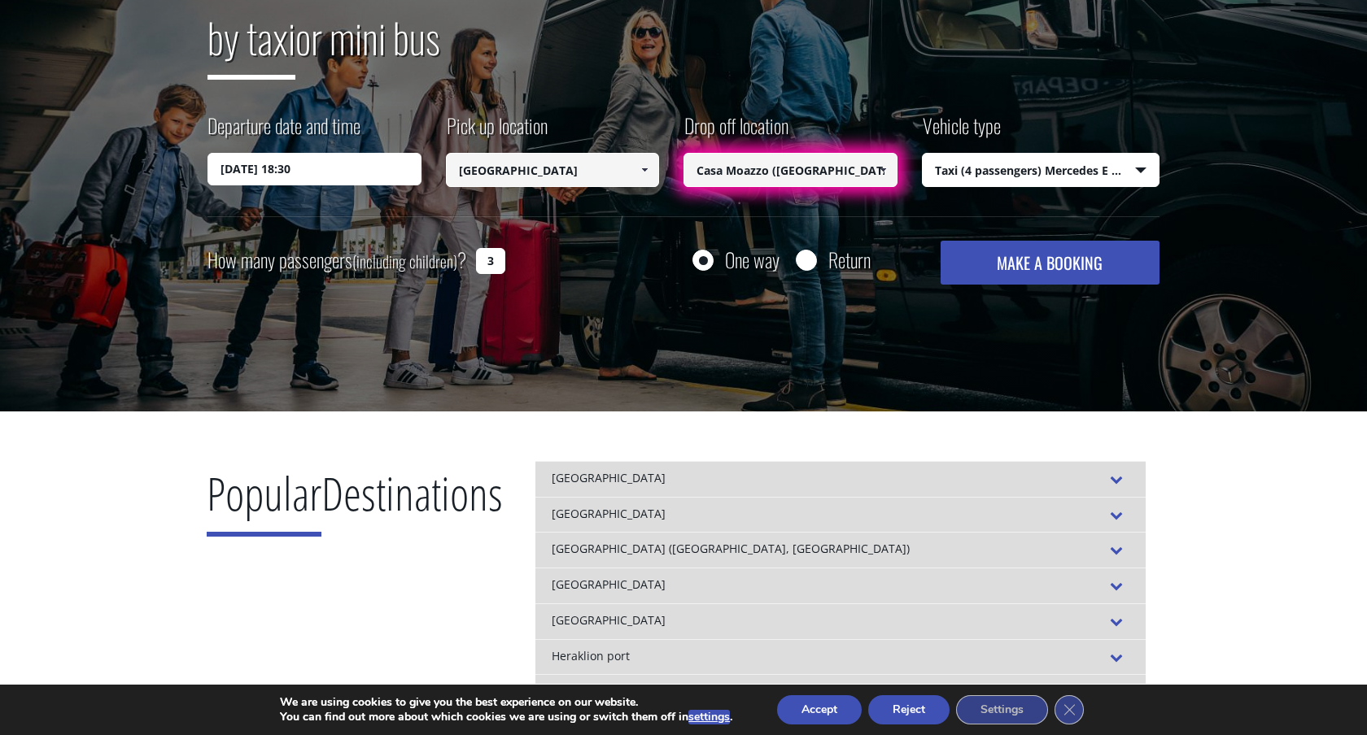
scroll to position [0, 0]
